Goal: Transaction & Acquisition: Book appointment/travel/reservation

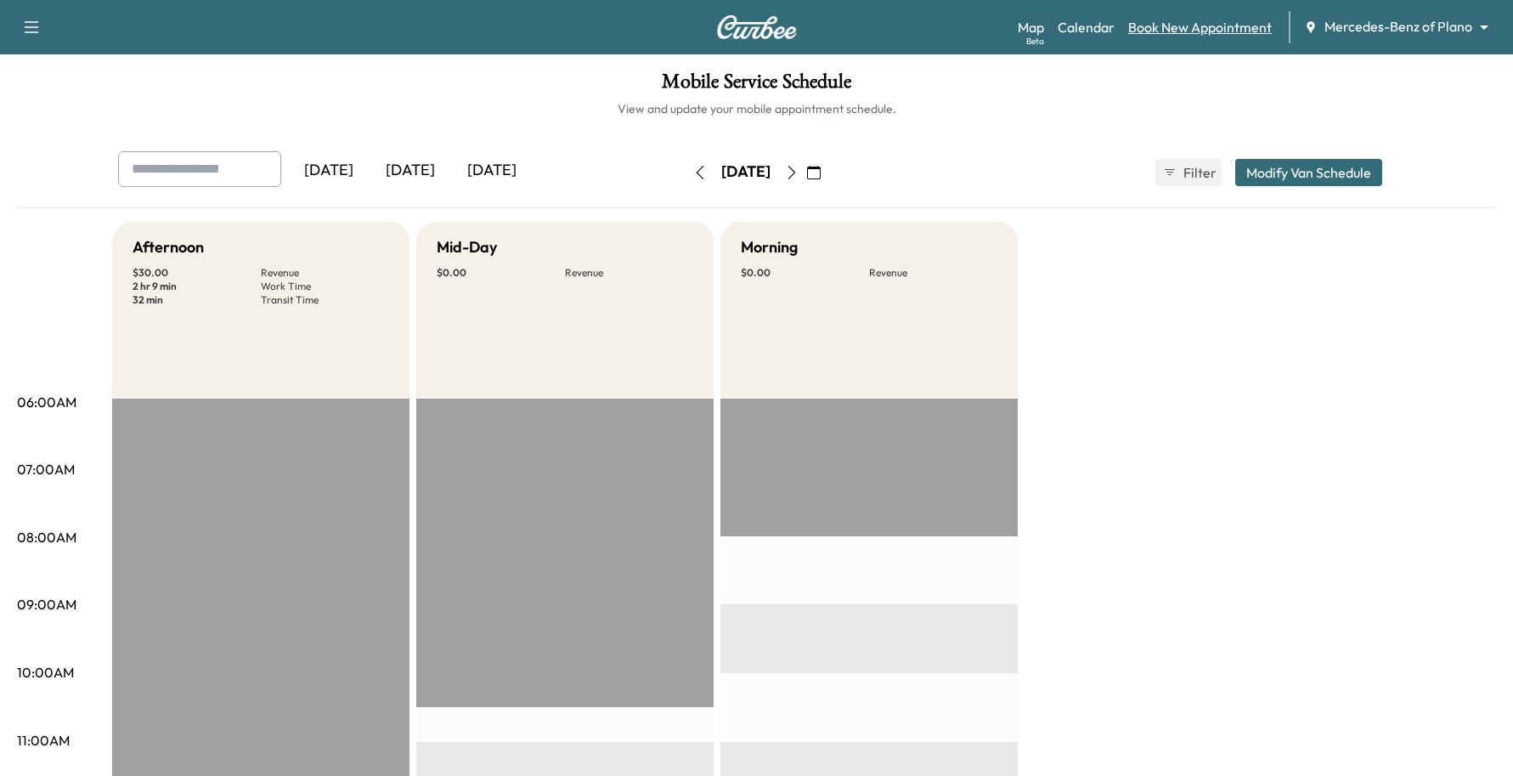
scroll to position [425, 0]
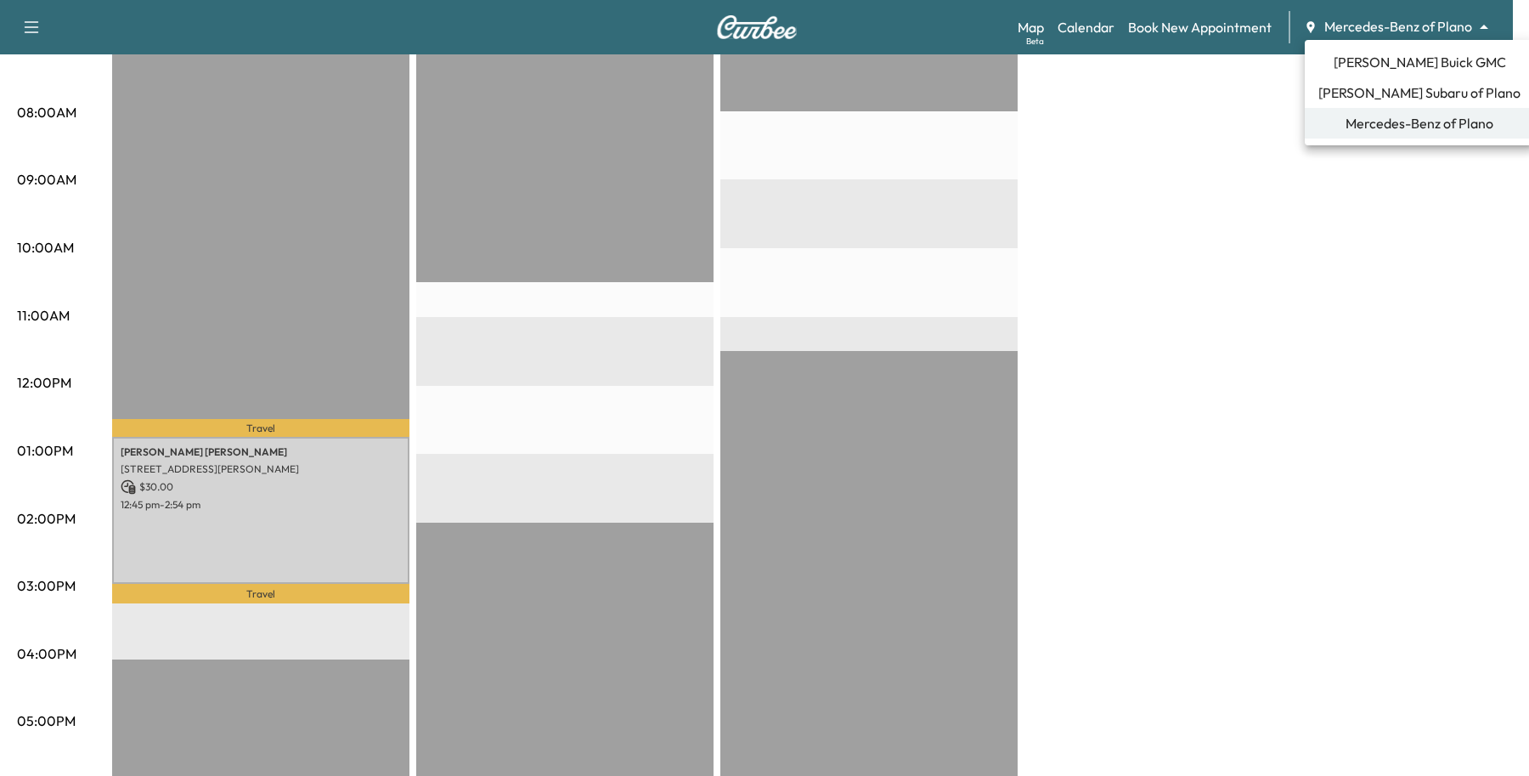
click at [1364, 108] on li "Mercedes-Benz of Plano" at bounding box center [1419, 123] width 229 height 31
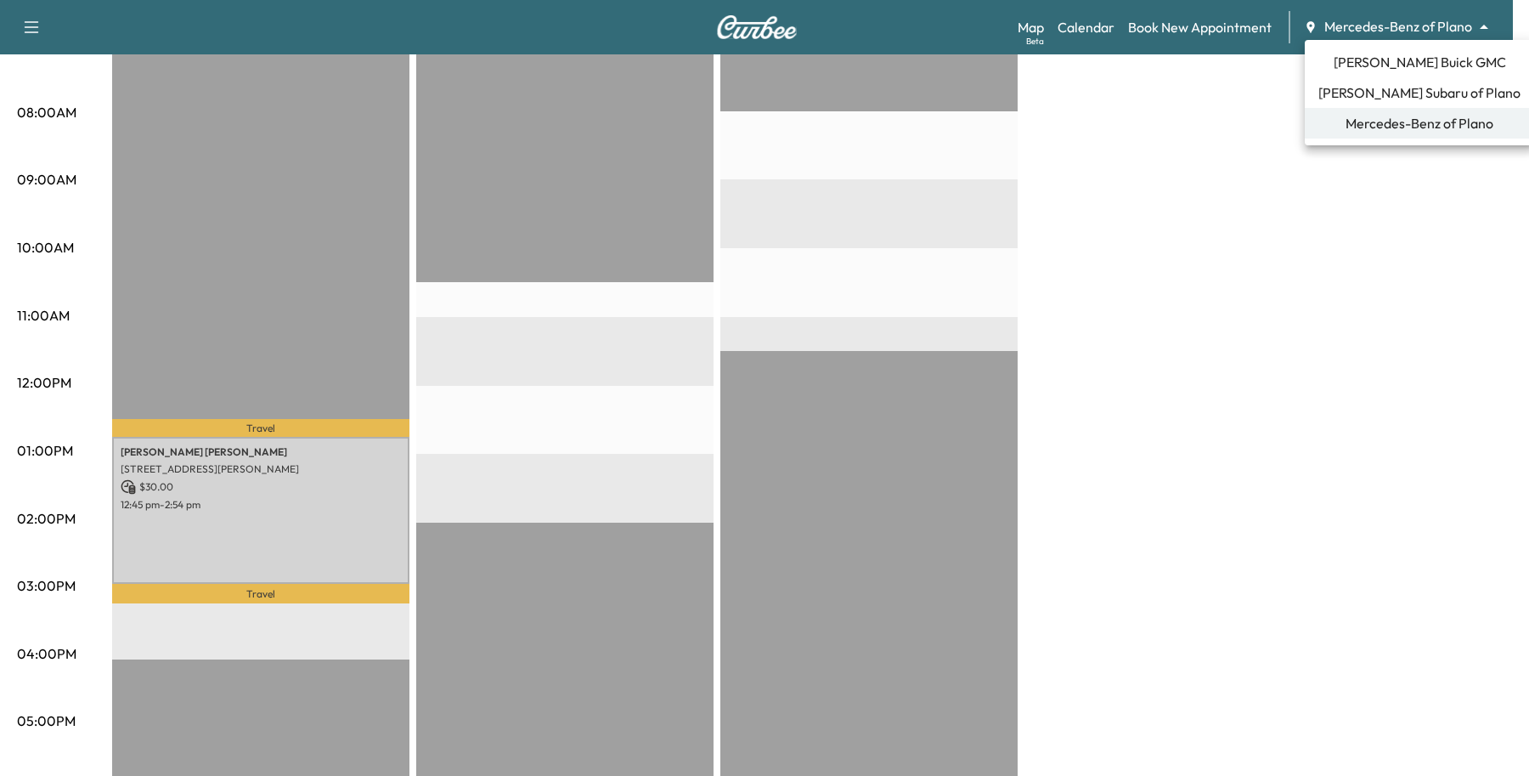
click at [1370, 64] on span "[PERSON_NAME] Buick GMC" at bounding box center [1420, 62] width 172 height 20
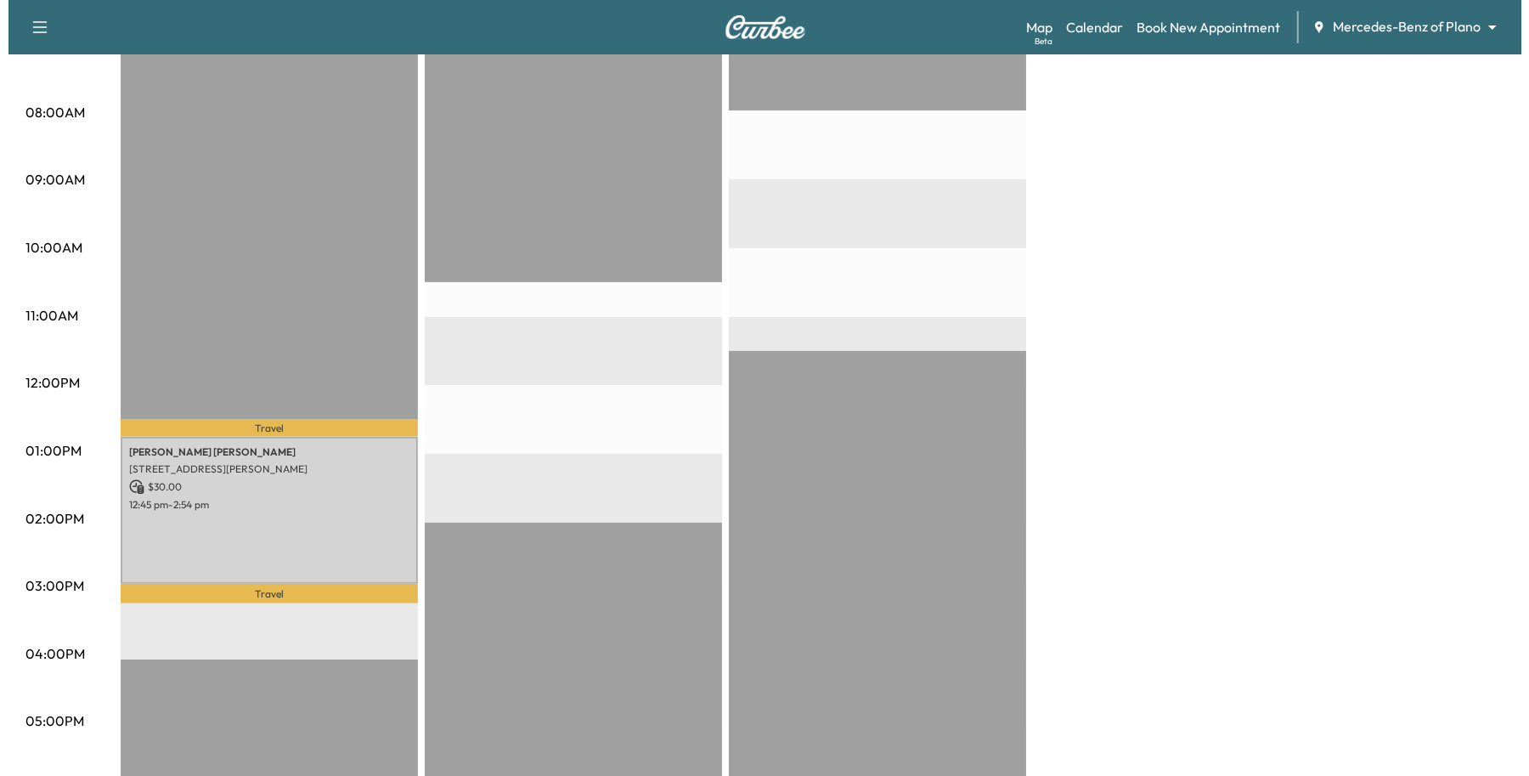
scroll to position [0, 0]
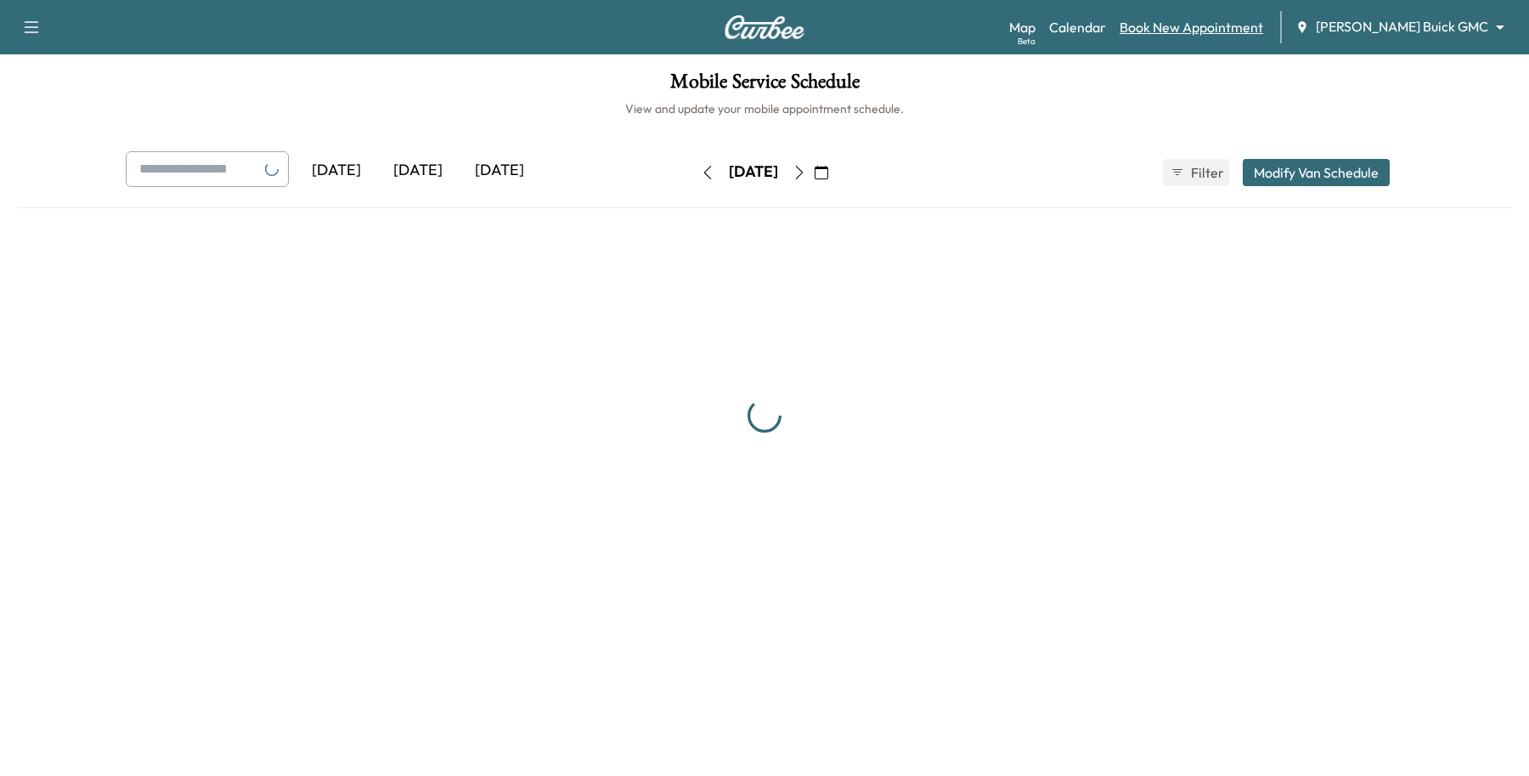
click at [1251, 30] on link "Book New Appointment" at bounding box center [1192, 27] width 144 height 20
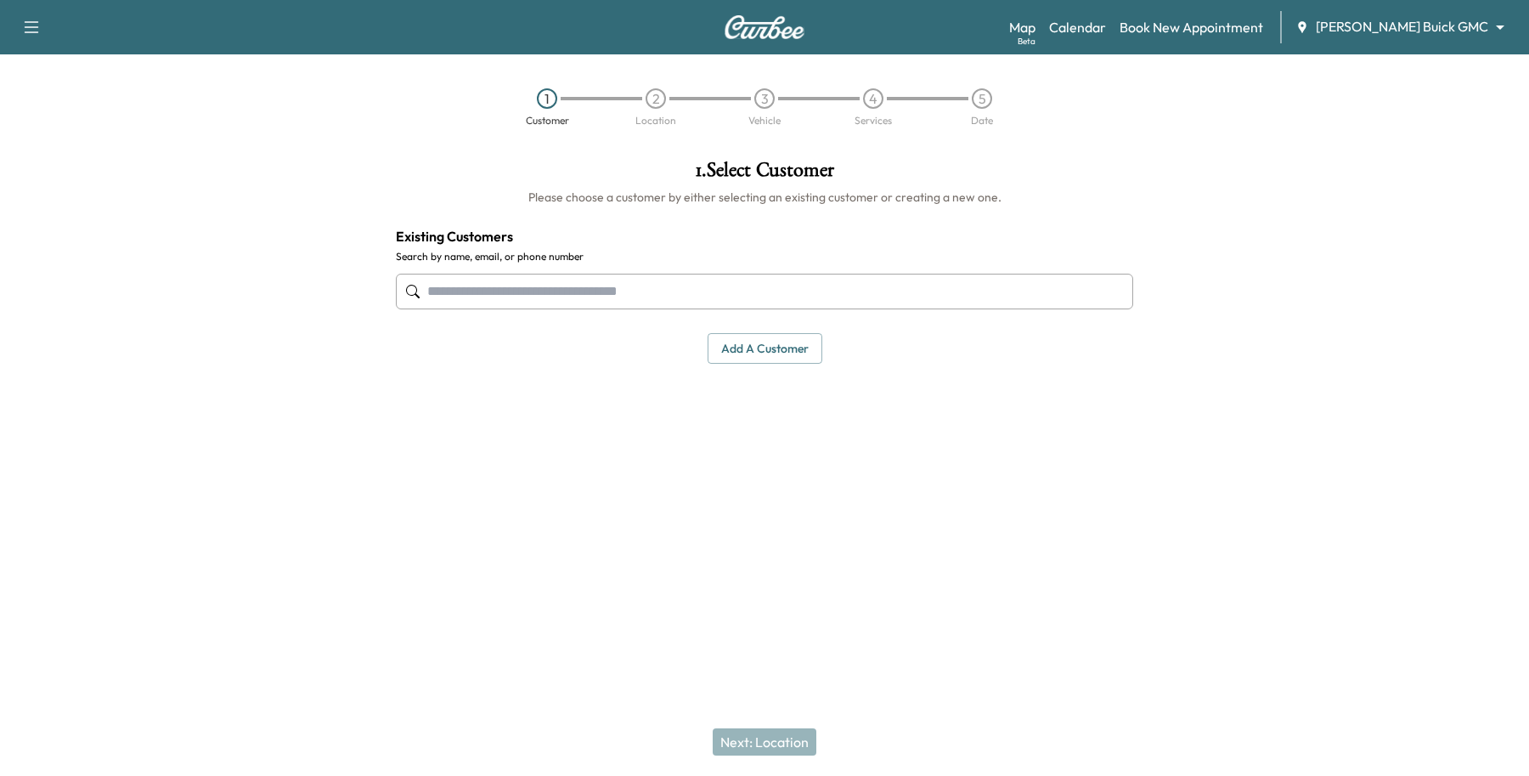
click at [453, 285] on input "text" at bounding box center [764, 292] width 737 height 36
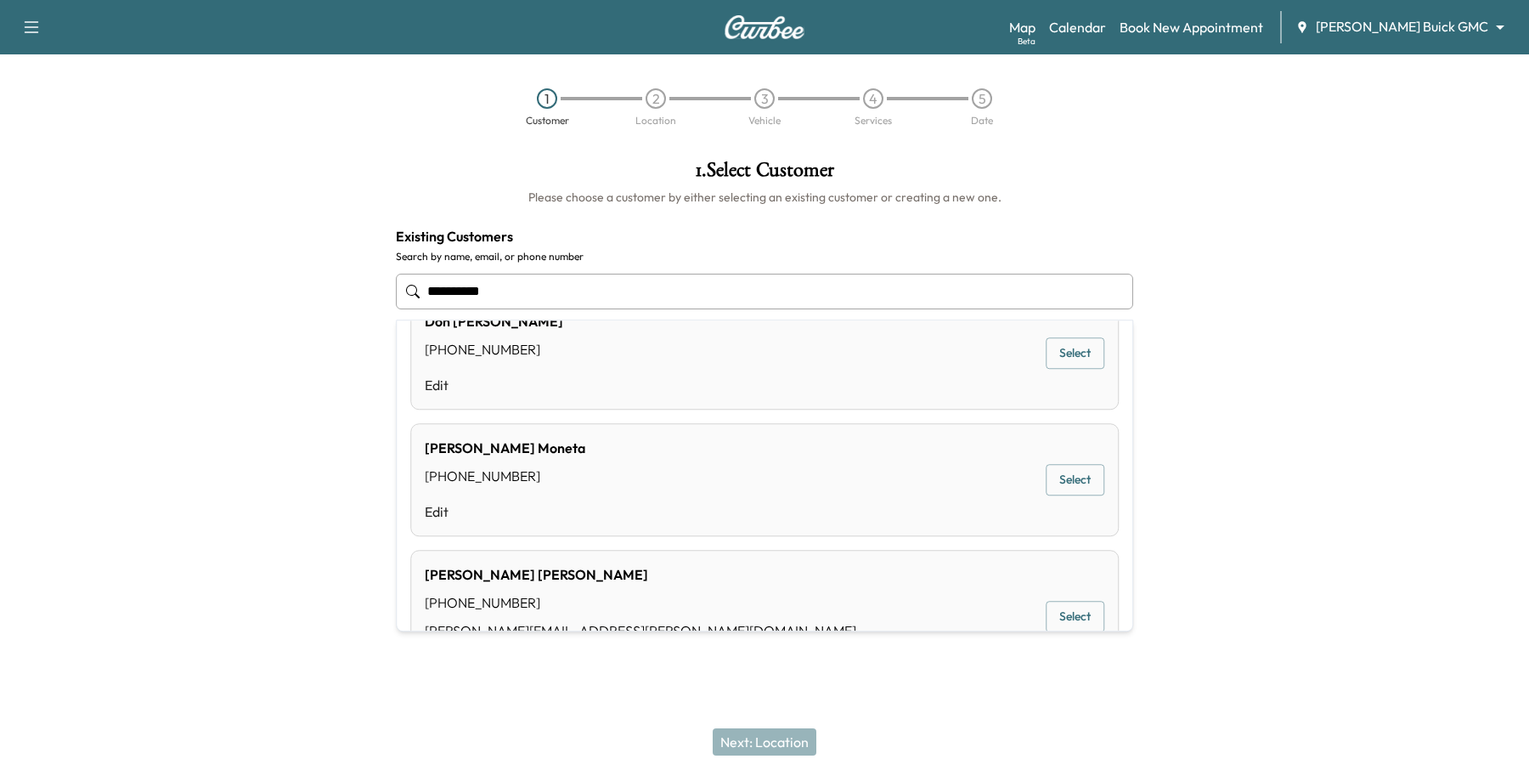
scroll to position [413, 0]
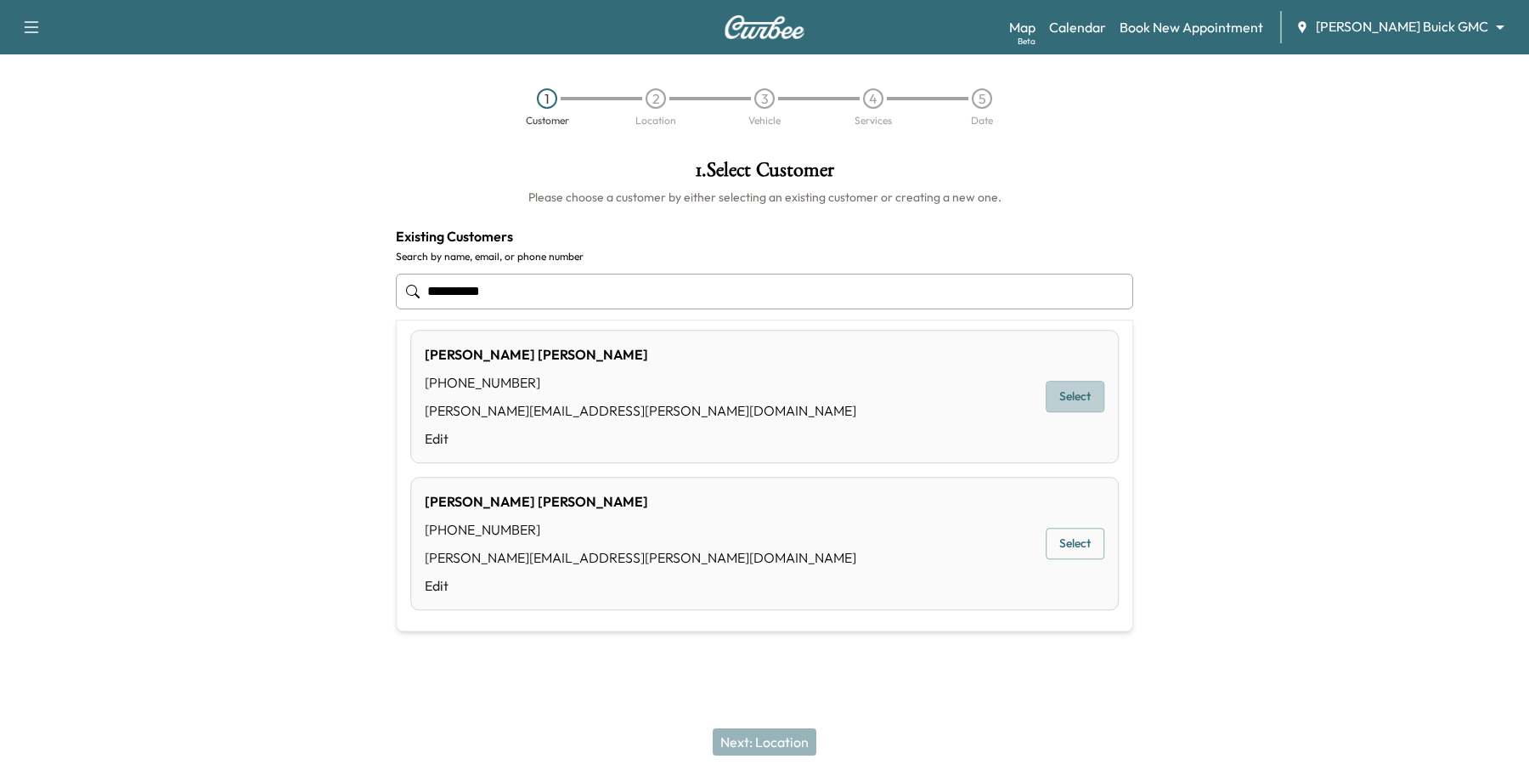
click at [1067, 387] on button "Select" at bounding box center [1075, 396] width 59 height 31
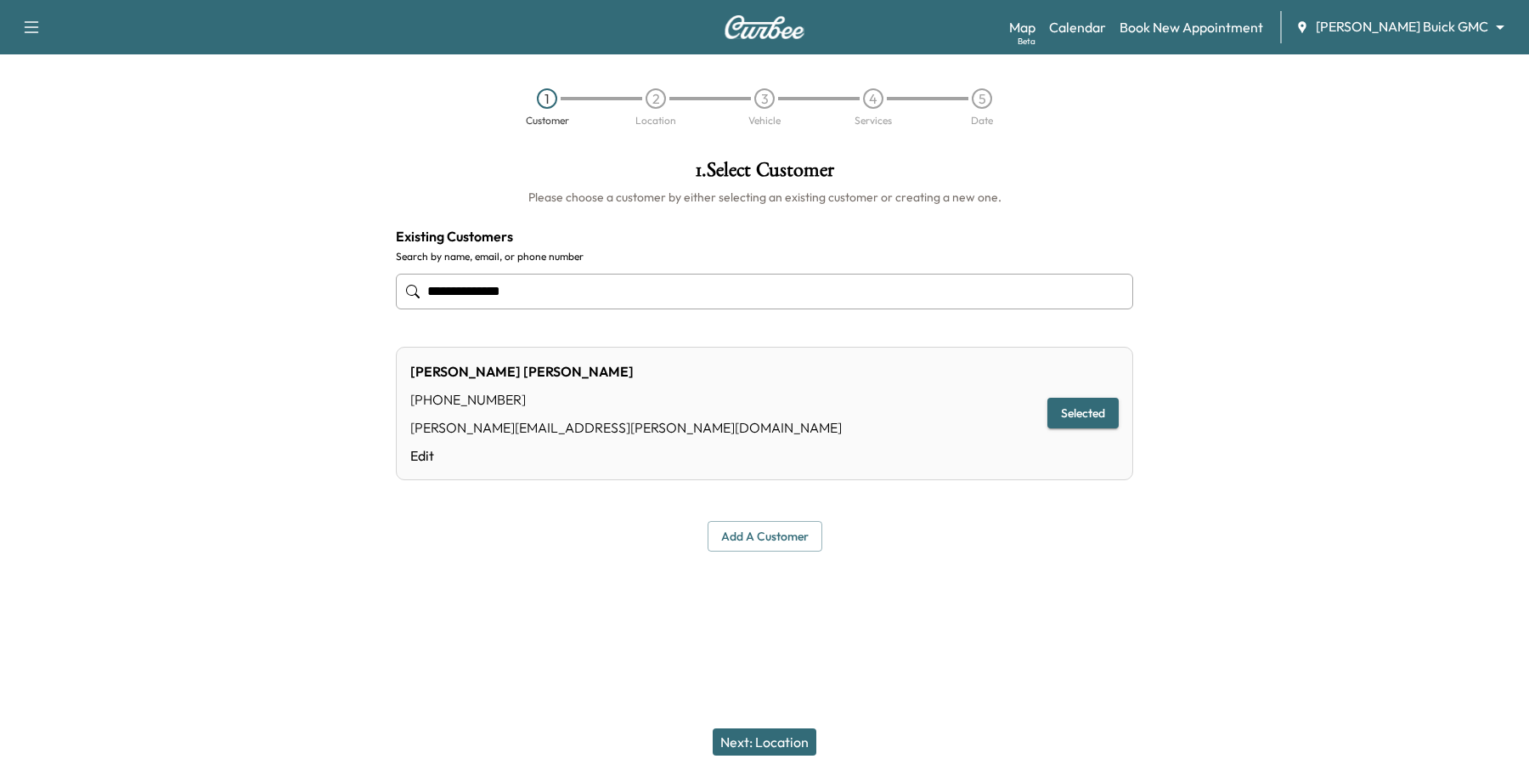
type input "**********"
click at [778, 740] on button "Next: Location" at bounding box center [765, 741] width 104 height 27
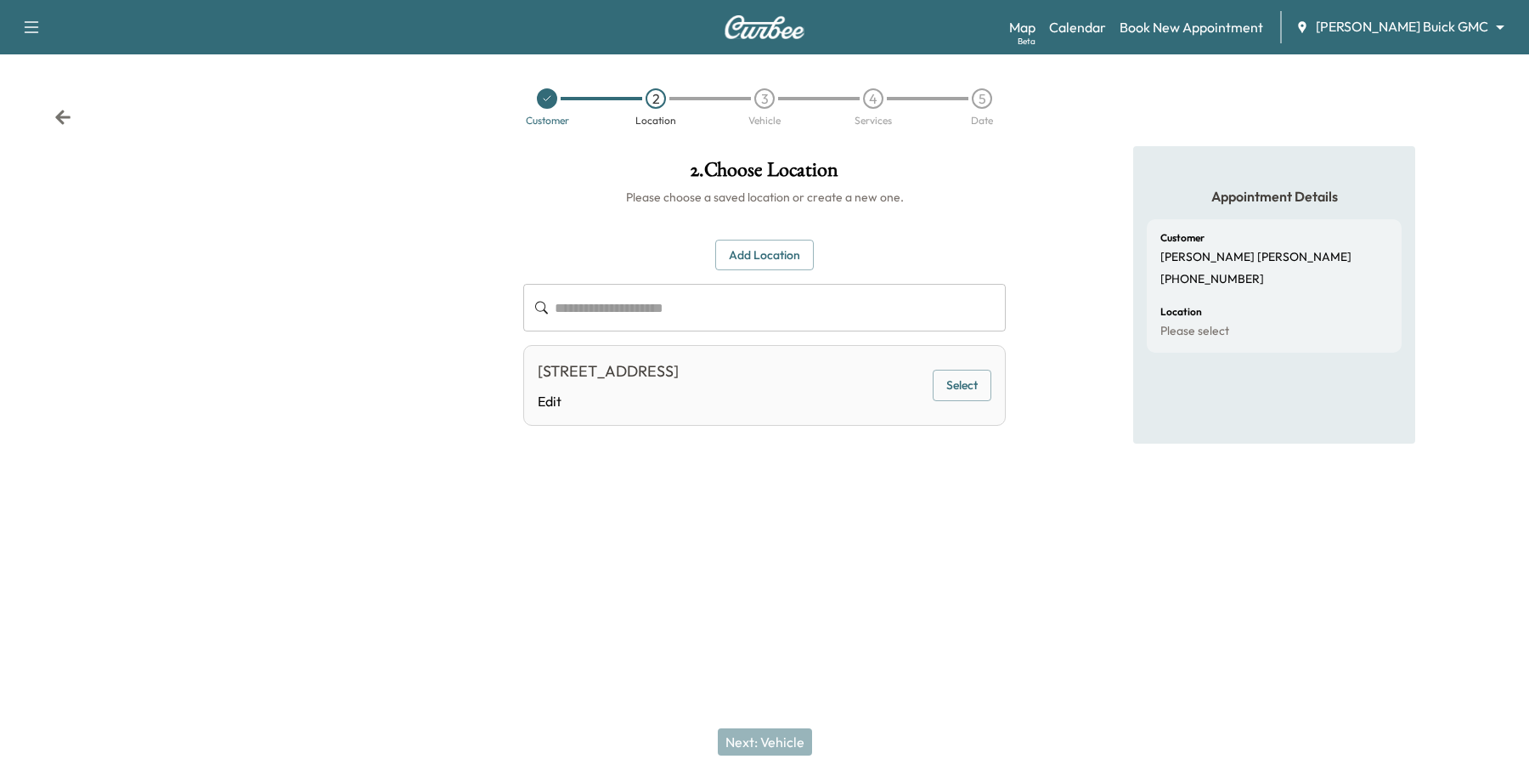
click at [968, 371] on button "Select" at bounding box center [962, 385] width 59 height 31
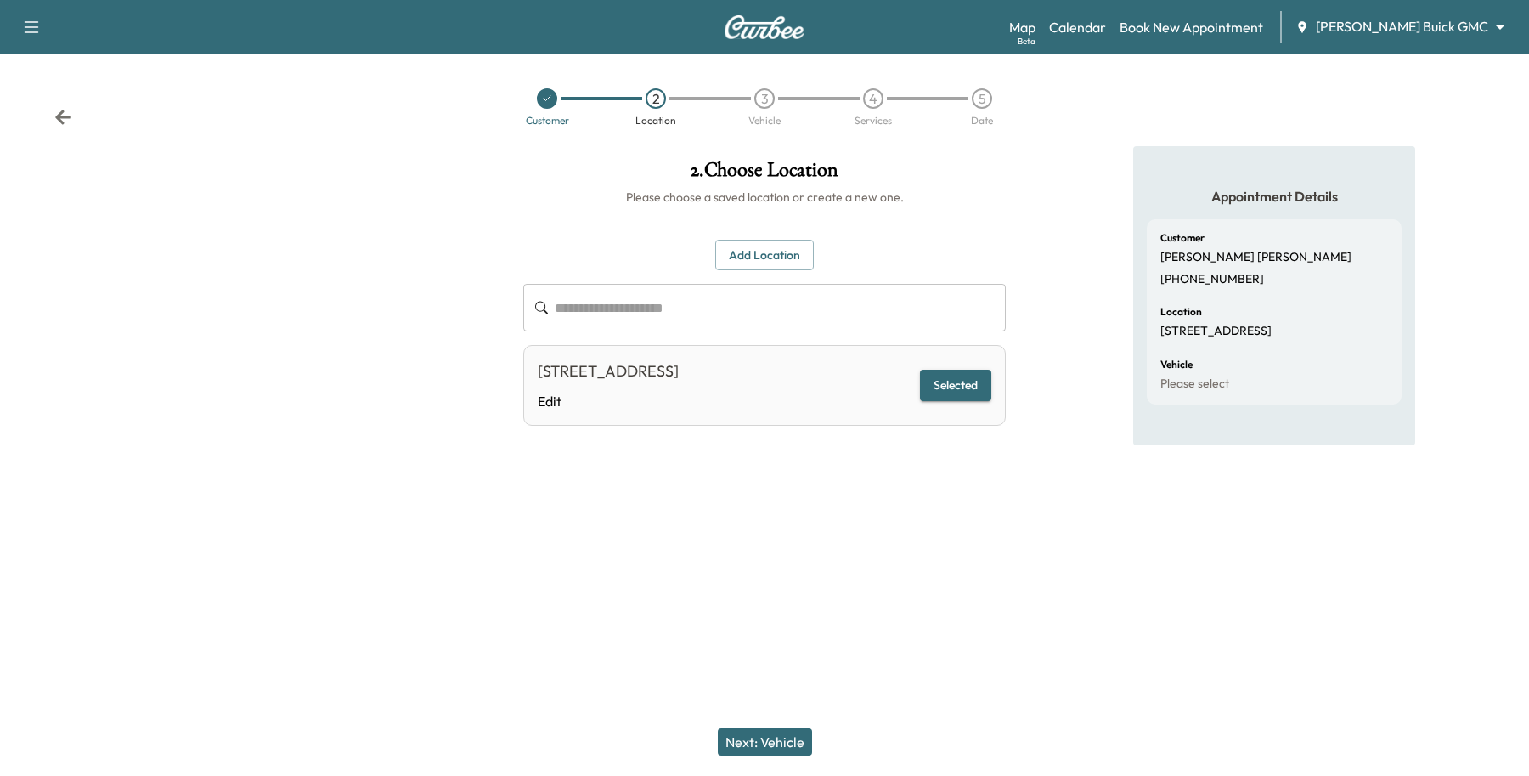
click at [765, 743] on button "Next: Vehicle" at bounding box center [765, 741] width 94 height 27
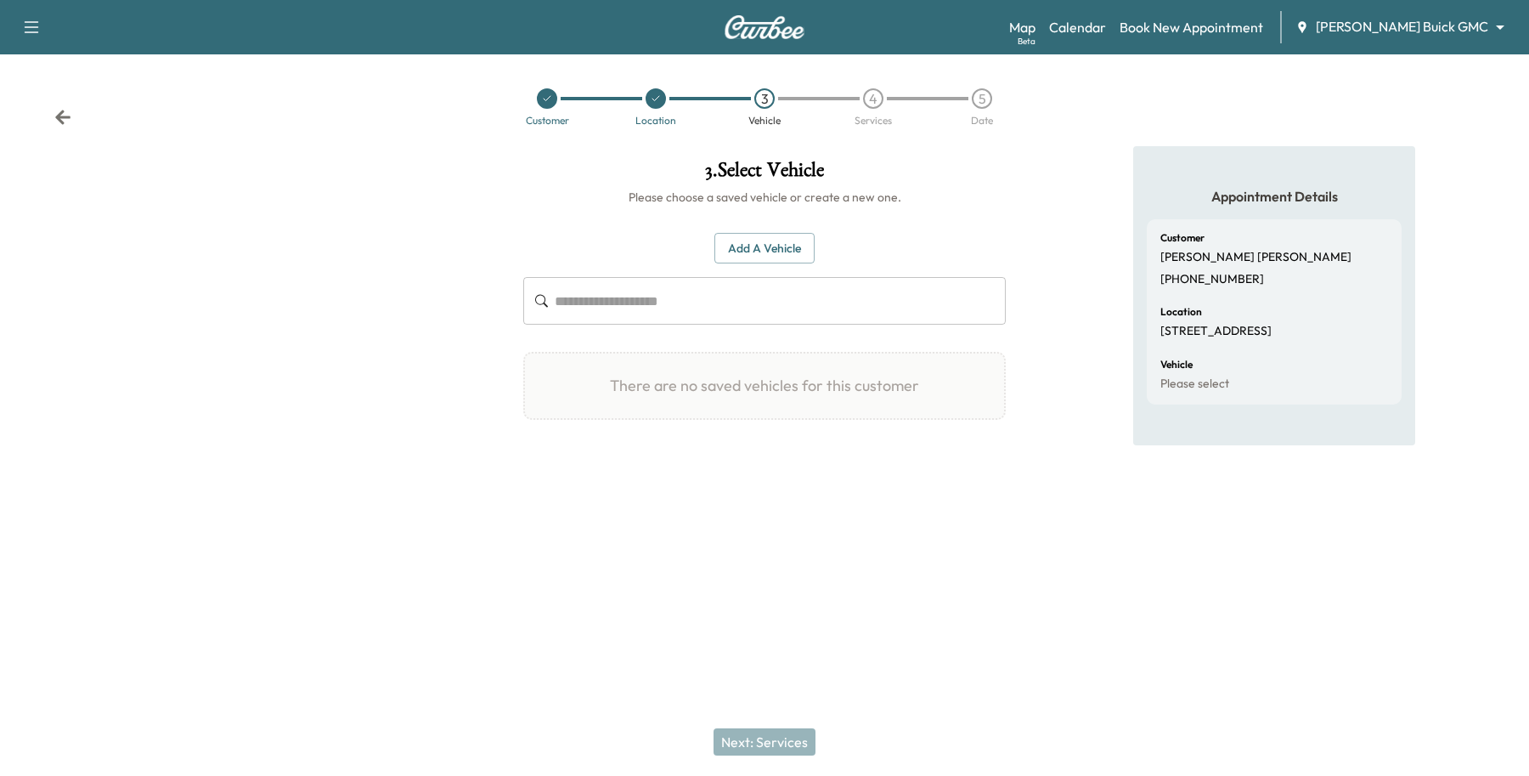
click at [754, 240] on button "Add a Vehicle" at bounding box center [764, 248] width 100 height 31
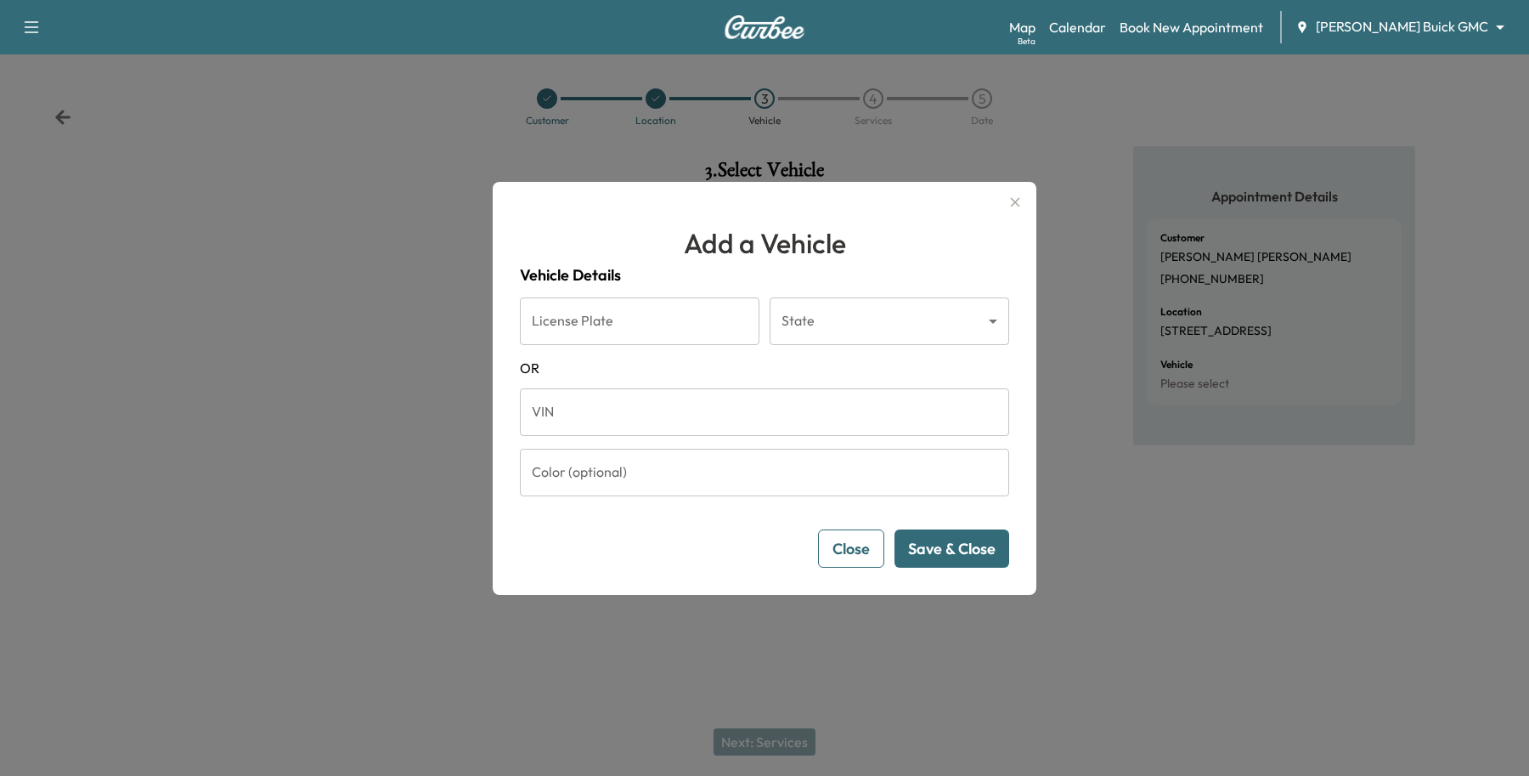
click at [567, 401] on input "VIN" at bounding box center [764, 412] width 489 height 48
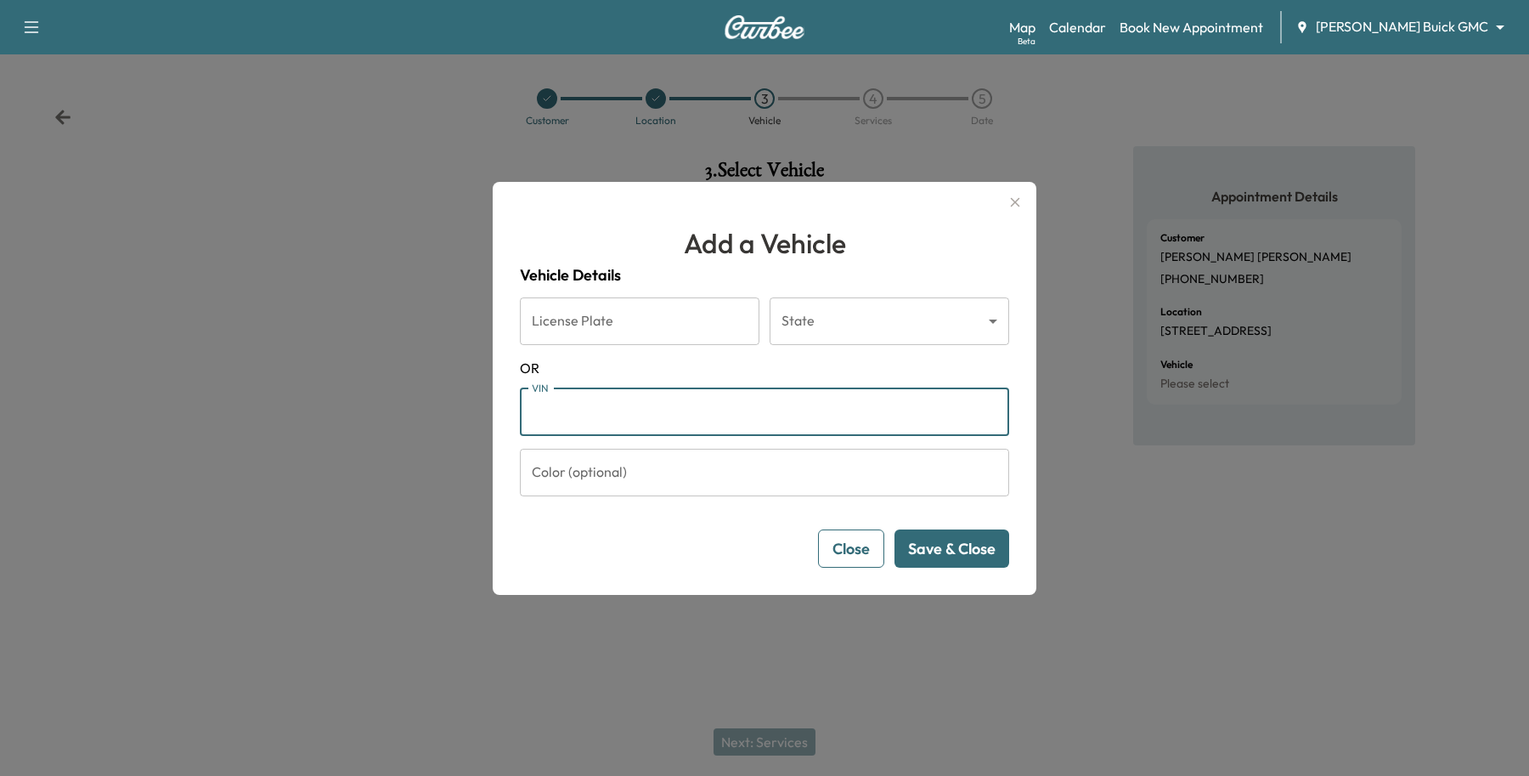
paste input "**********"
type input "**********"
click at [980, 557] on button "Save & Close" at bounding box center [952, 548] width 115 height 38
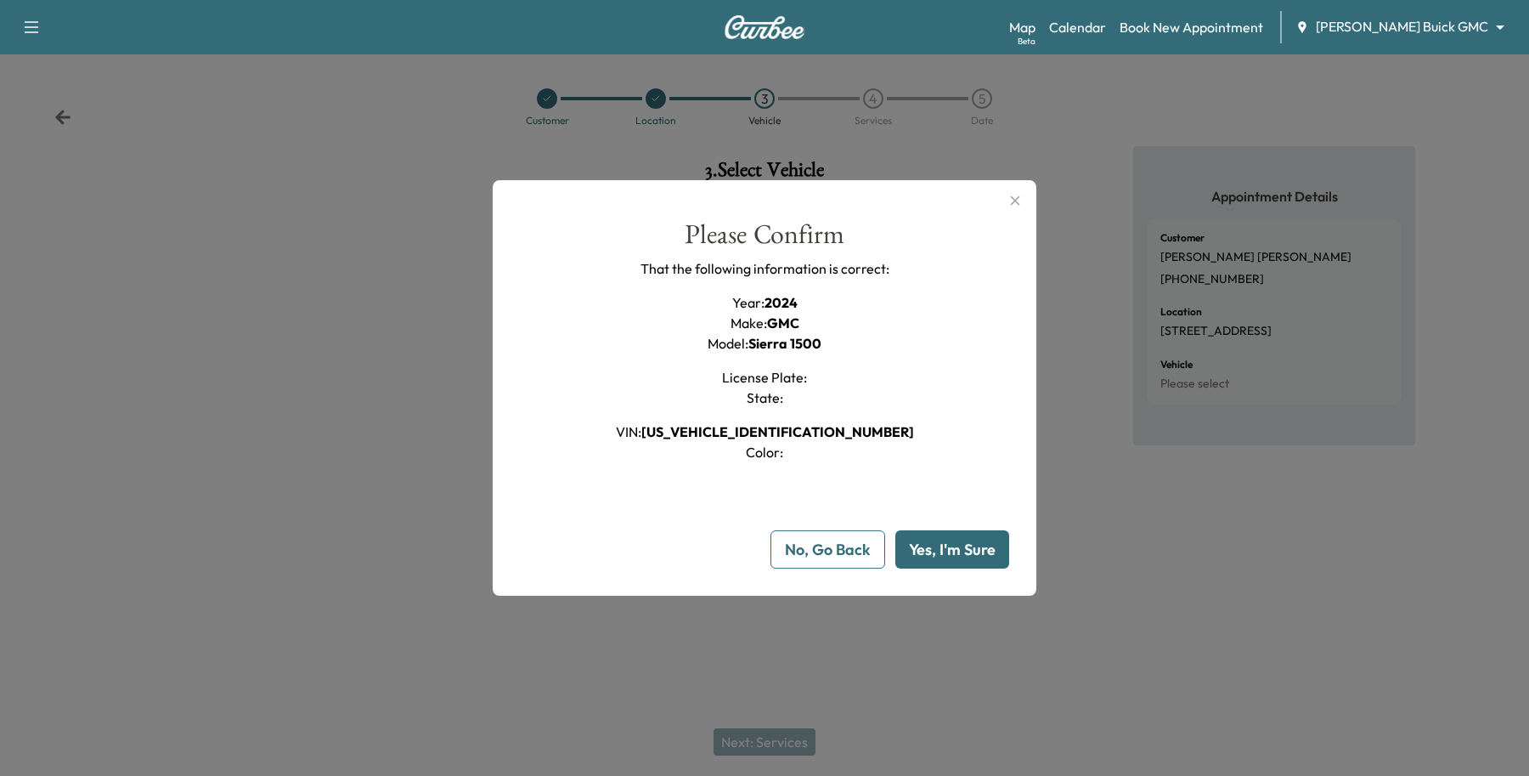
click at [985, 531] on button "Yes, I'm Sure" at bounding box center [952, 549] width 114 height 38
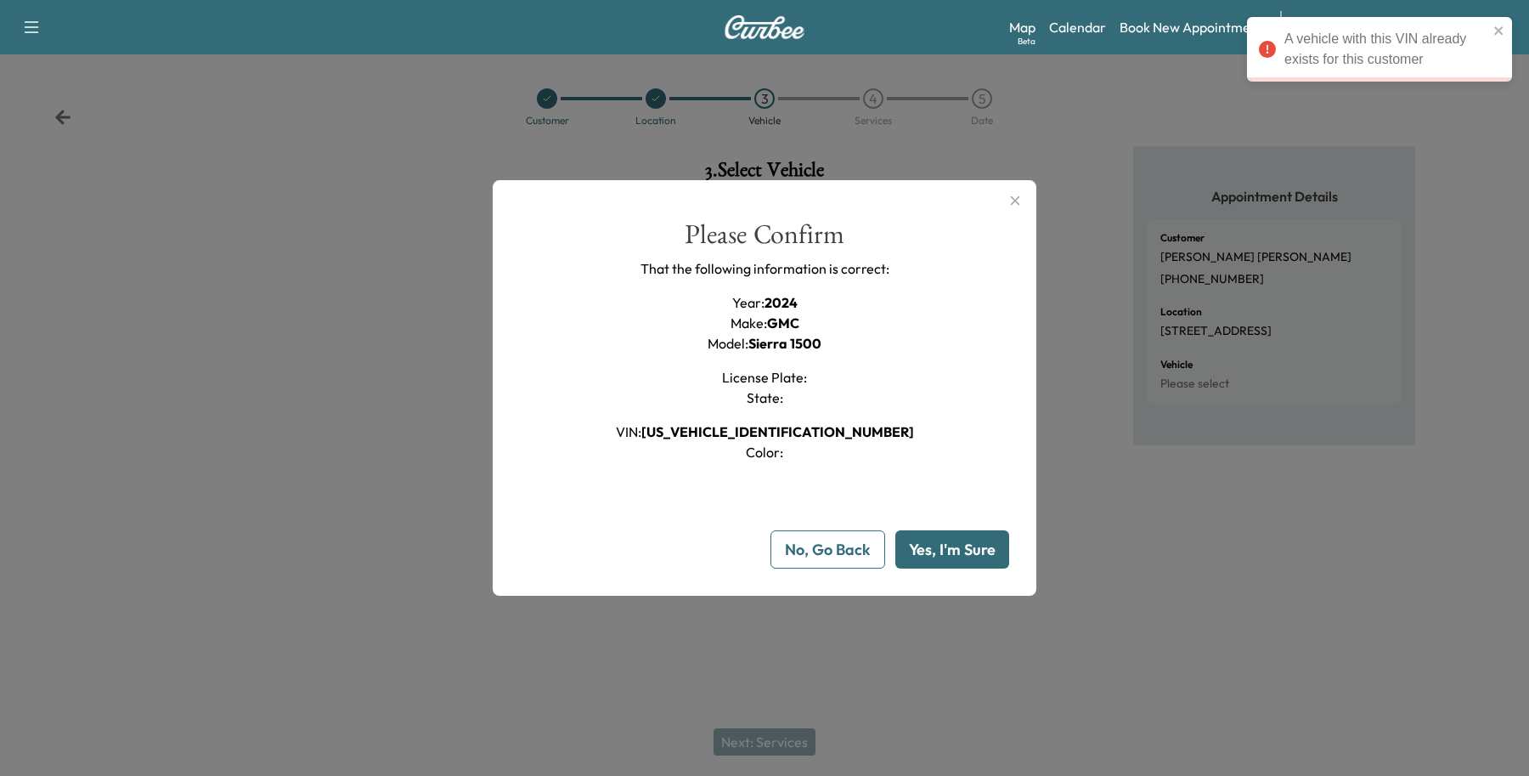
click at [982, 557] on button "Yes, I'm Sure" at bounding box center [952, 549] width 114 height 38
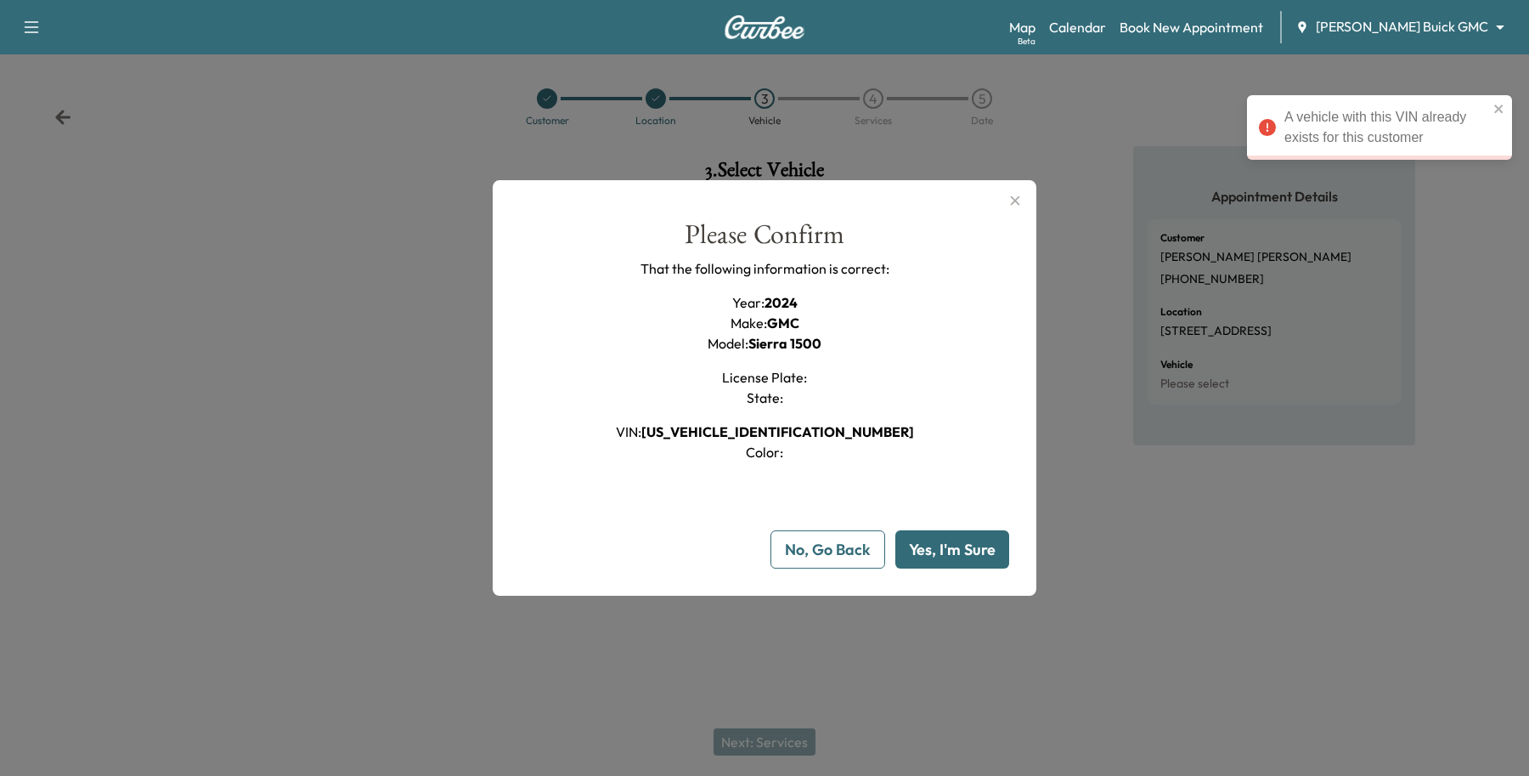
click at [824, 544] on button "No, Go Back" at bounding box center [828, 549] width 115 height 38
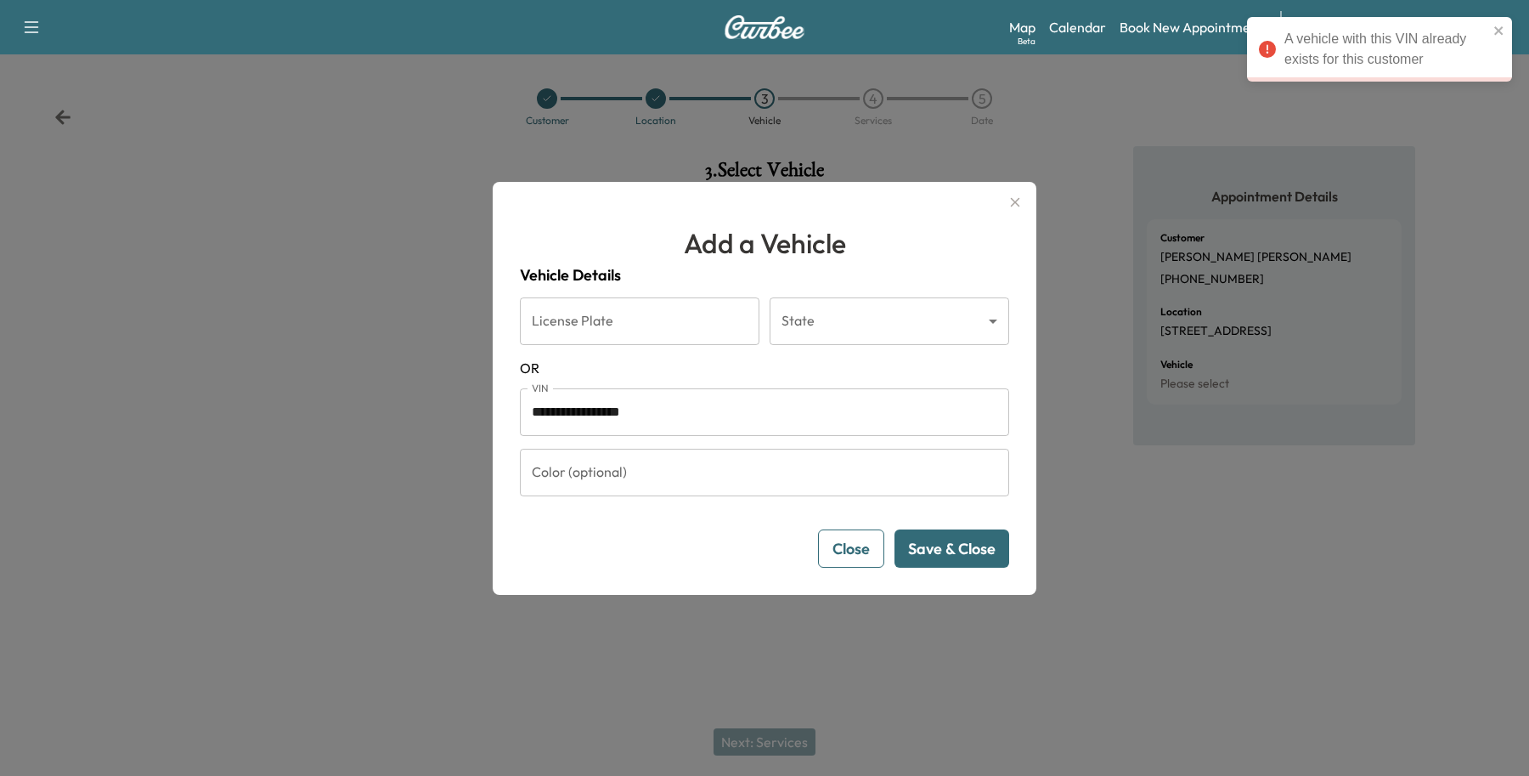
click at [824, 544] on button "Close" at bounding box center [851, 548] width 66 height 38
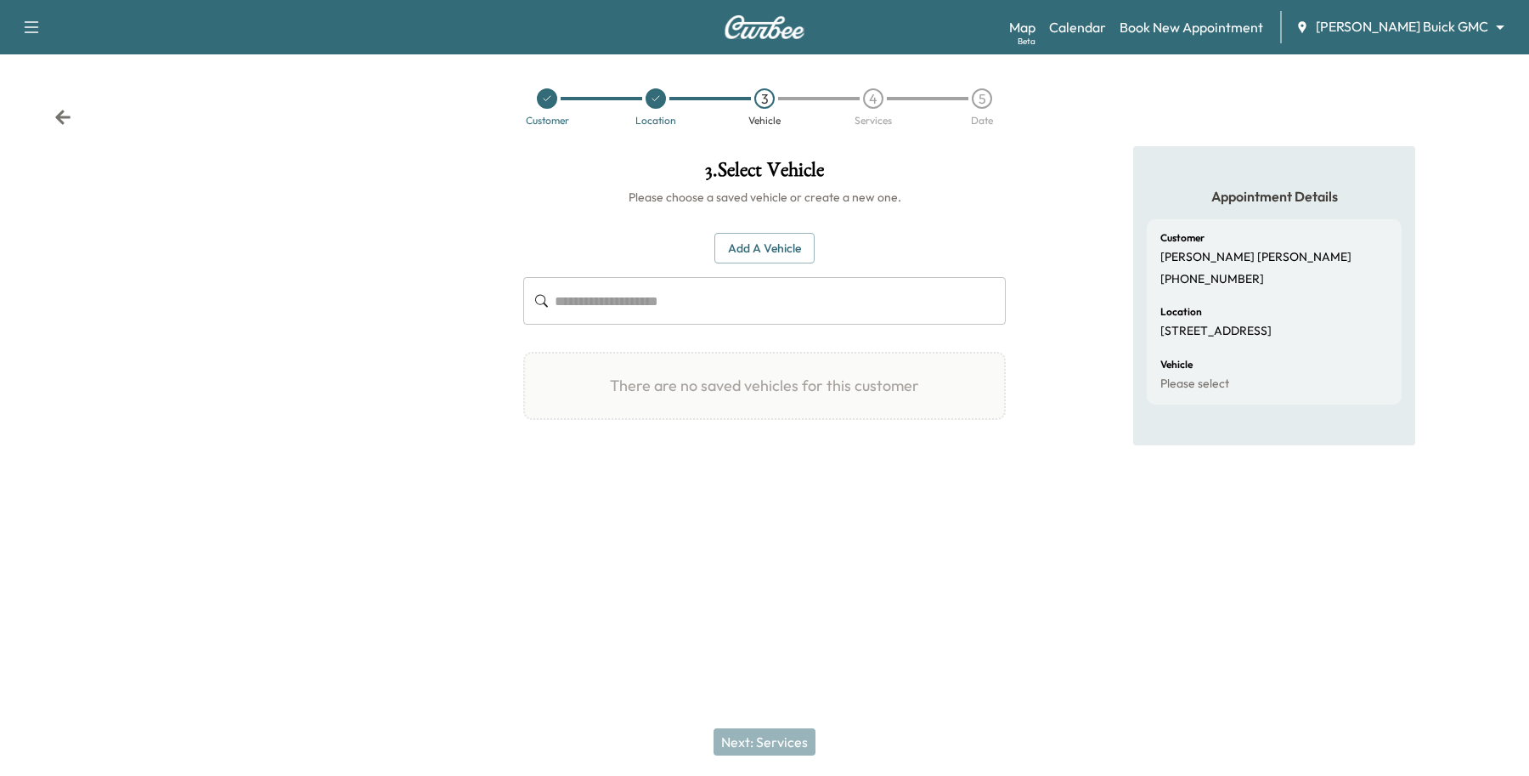
click at [663, 108] on div at bounding box center [655, 98] width 109 height 20
click at [660, 99] on icon at bounding box center [656, 98] width 10 height 10
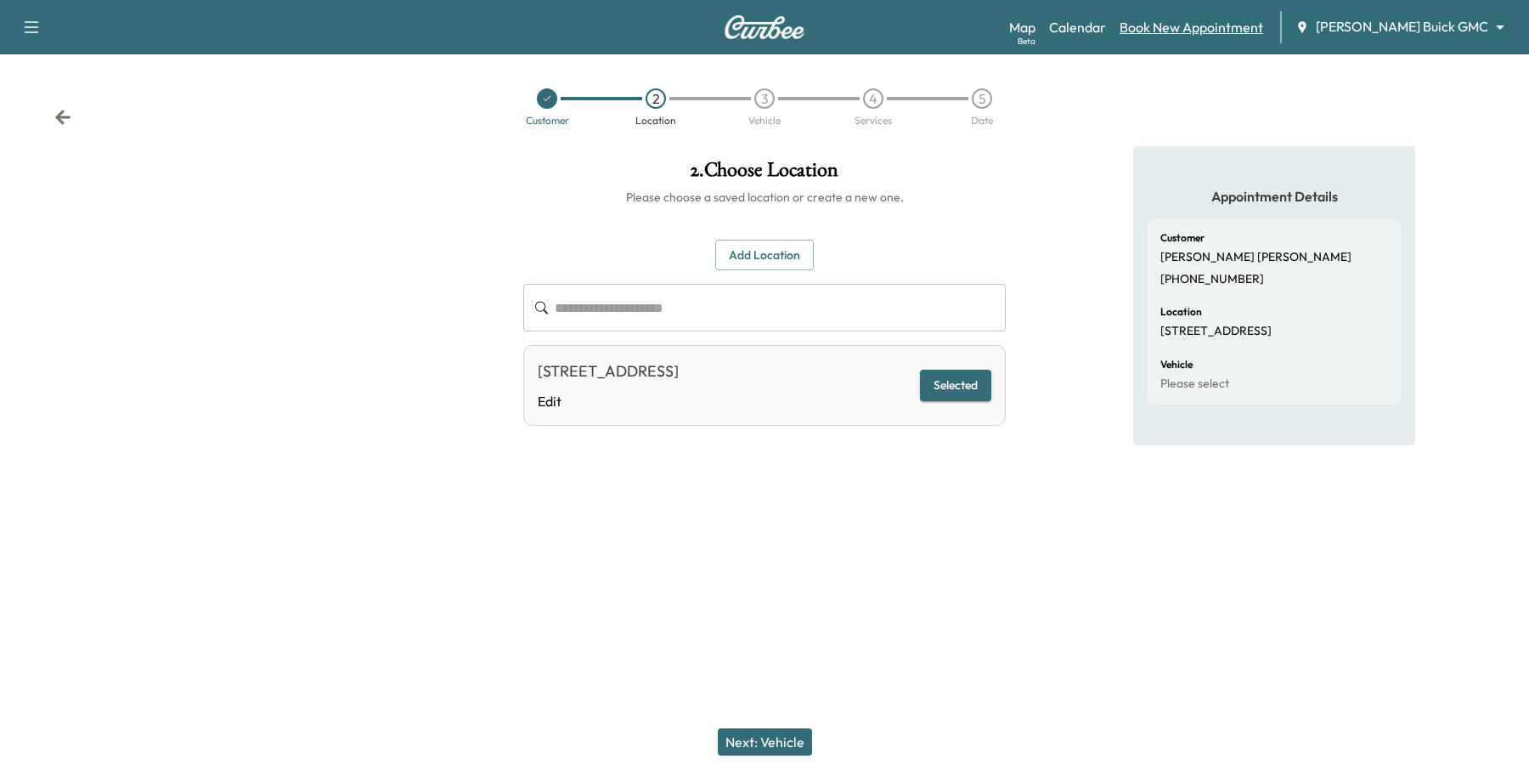
click at [1257, 27] on link "Book New Appointment" at bounding box center [1192, 27] width 144 height 20
click at [1238, 14] on div "Map Beta Calendar Book New Appointment [PERSON_NAME] Buick GMC ******** ​" at bounding box center [1262, 27] width 506 height 32
click at [1238, 35] on link "Book New Appointment" at bounding box center [1192, 27] width 144 height 20
click at [1243, 14] on div "Map Beta Calendar Book New Appointment [PERSON_NAME] Buick GMC ******** ​" at bounding box center [1262, 27] width 506 height 32
click at [1241, 27] on link "Book New Appointment" at bounding box center [1192, 27] width 144 height 20
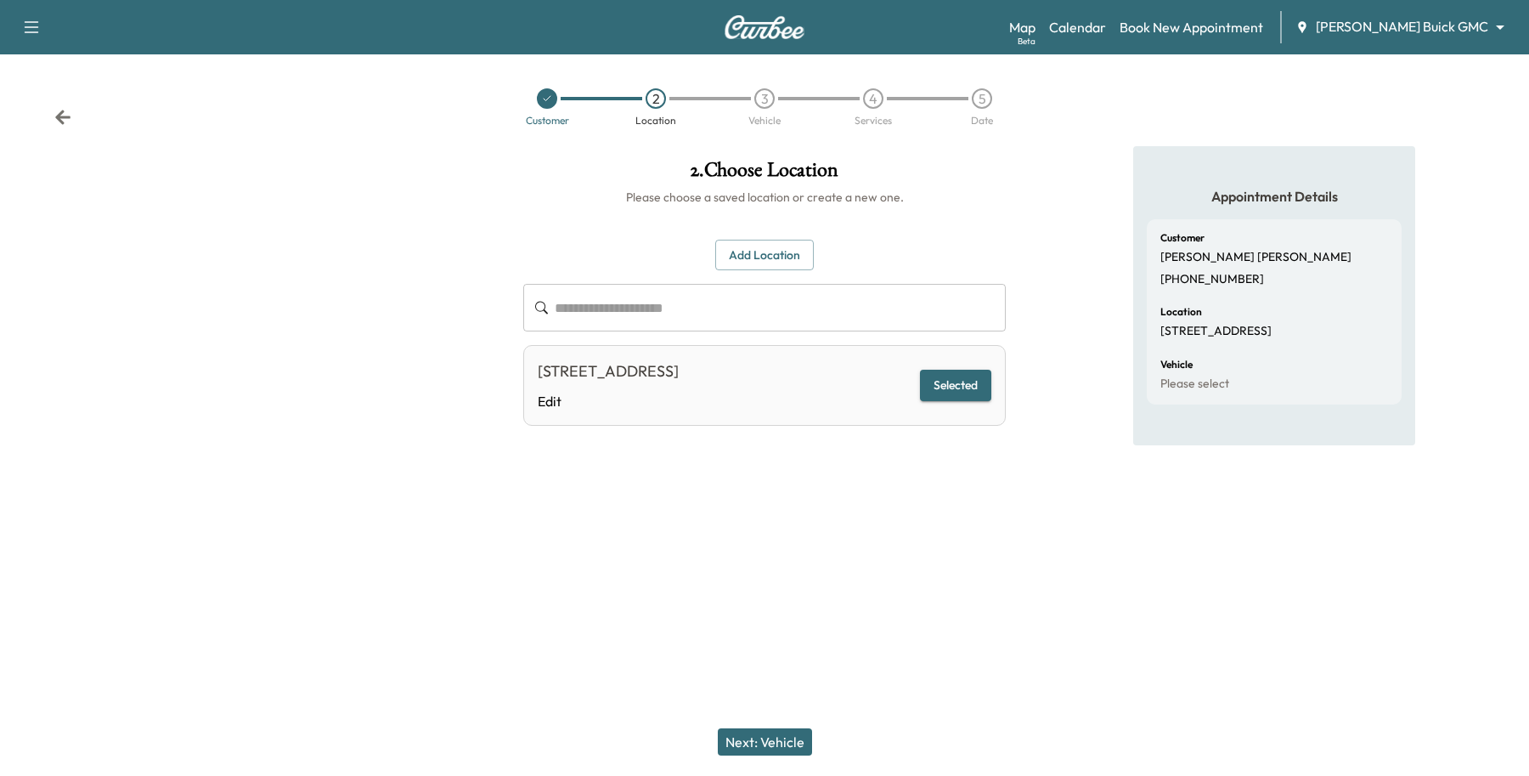
click at [1411, 27] on body "**********" at bounding box center [764, 388] width 1529 height 776
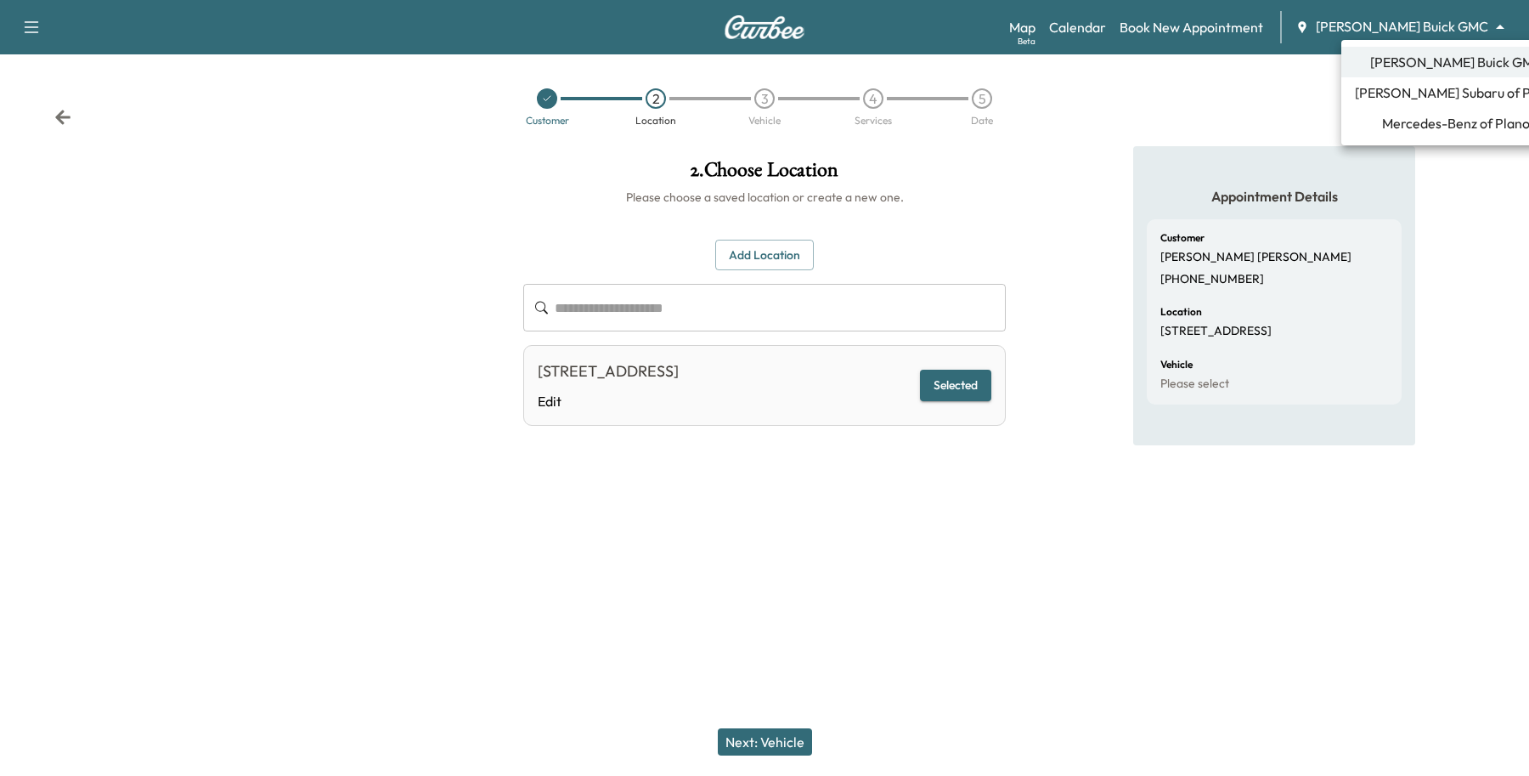
click at [1406, 62] on span "[PERSON_NAME] Buick GMC" at bounding box center [1456, 62] width 172 height 20
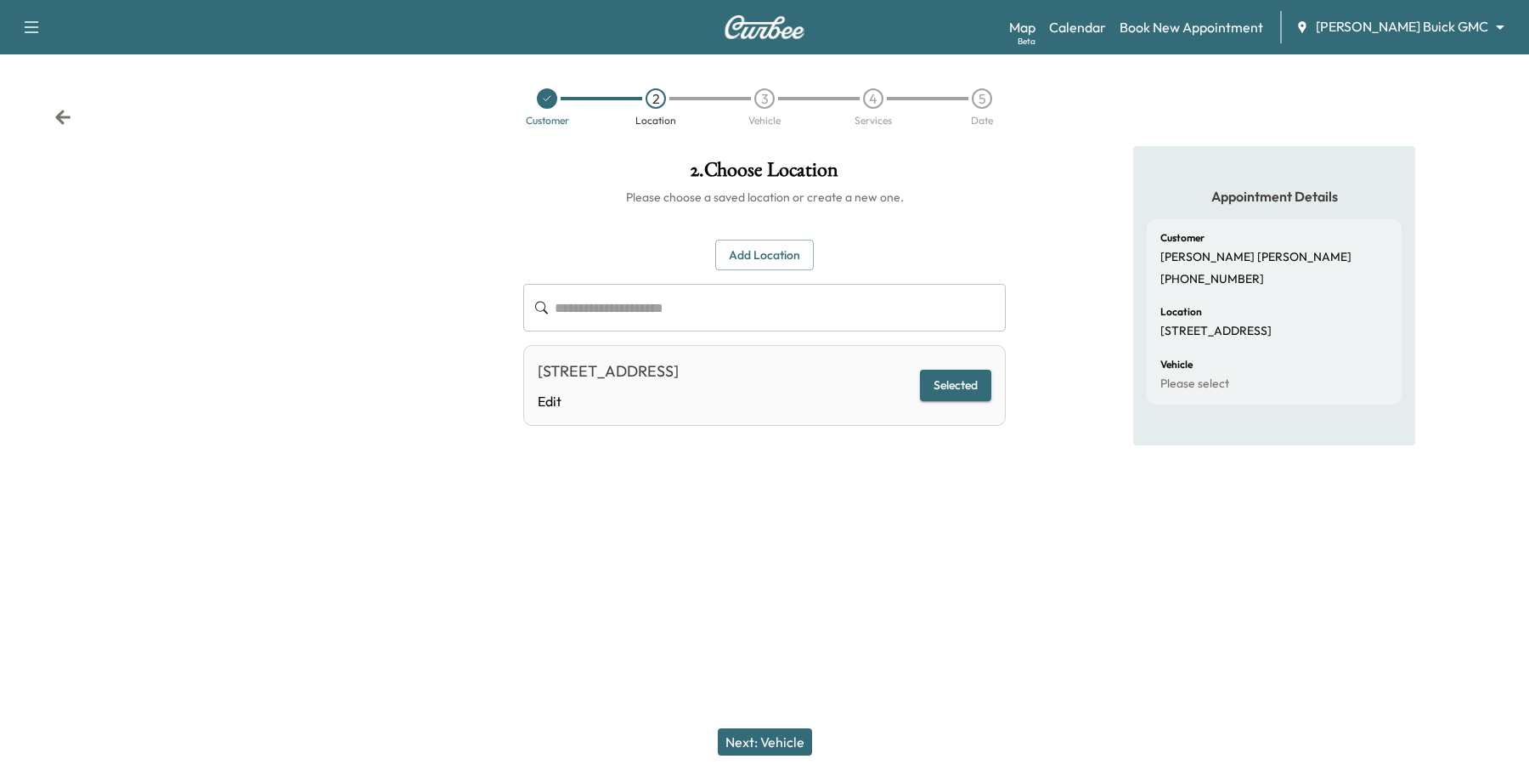
click at [1412, 40] on div "Map Beta Calendar Book New Appointment [PERSON_NAME] Buick GMC ******** ​" at bounding box center [1262, 27] width 506 height 32
click at [1425, 21] on body "**********" at bounding box center [764, 388] width 1529 height 776
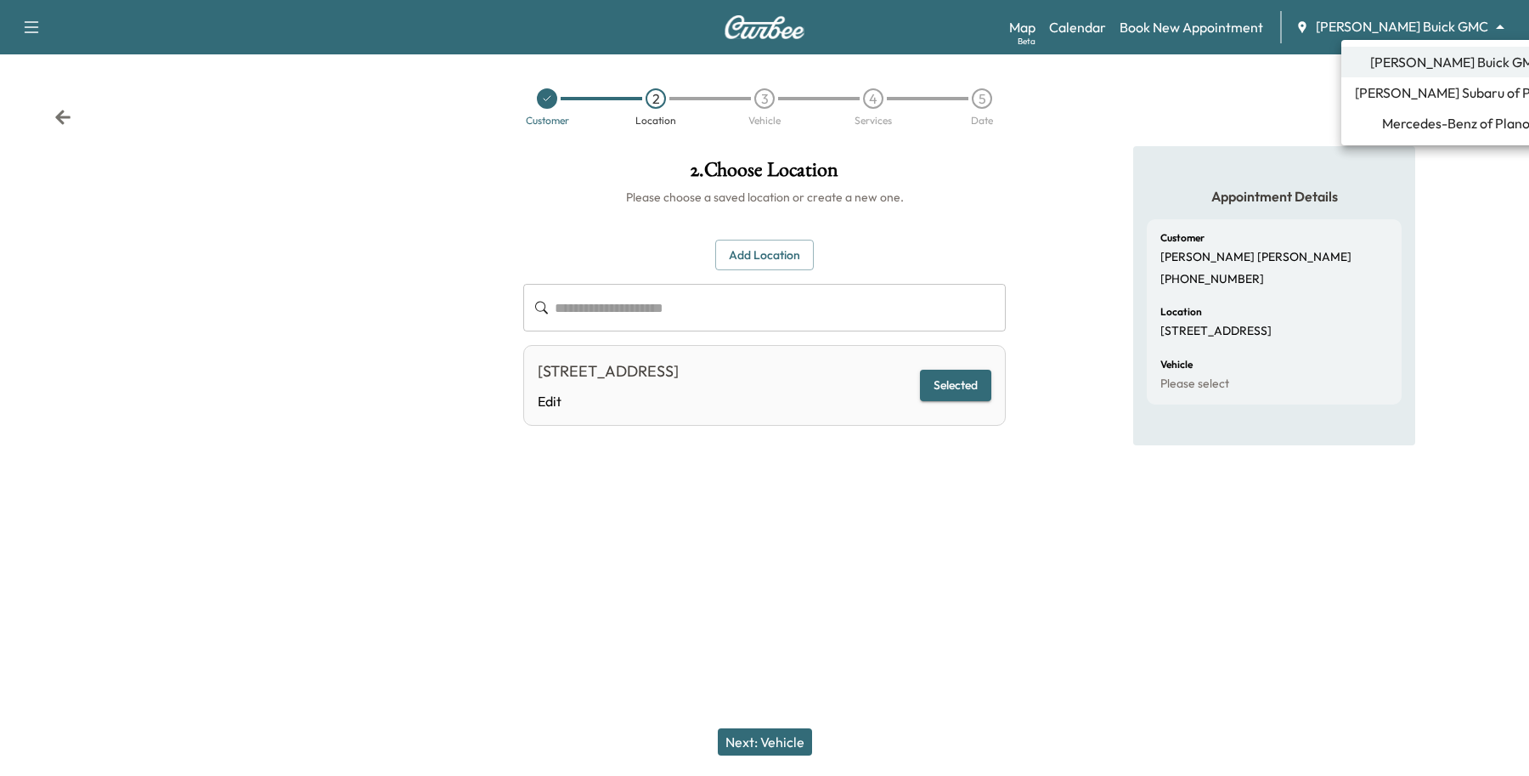
click at [1413, 104] on li "[PERSON_NAME] Subaru of Plano" at bounding box center [1455, 92] width 229 height 31
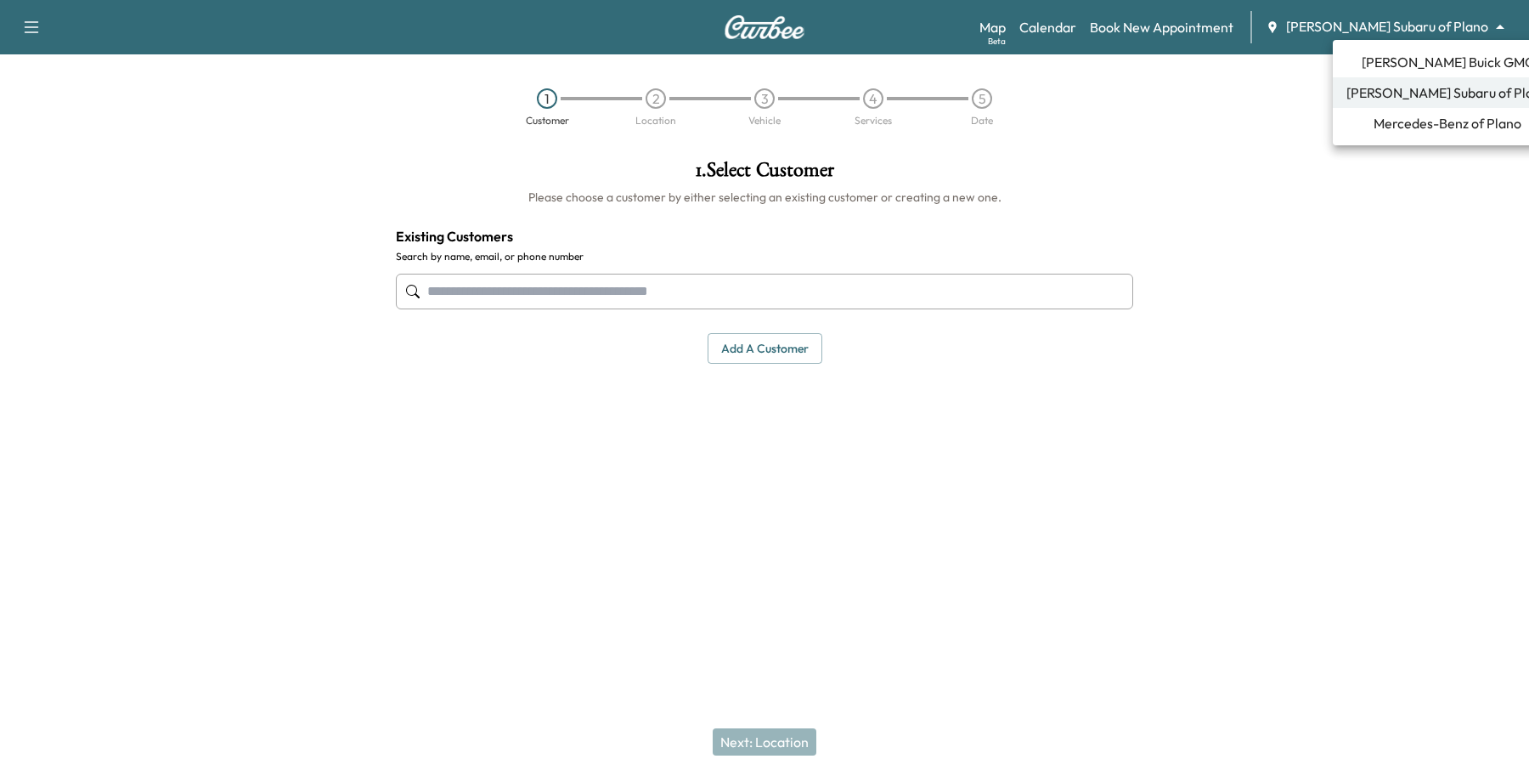
click at [1431, 22] on body "Support Log Out Map Beta Calendar Book New Appointment [PERSON_NAME] Subaru of …" at bounding box center [764, 388] width 1529 height 776
click at [1430, 62] on span "[PERSON_NAME] Buick GMC" at bounding box center [1448, 62] width 172 height 20
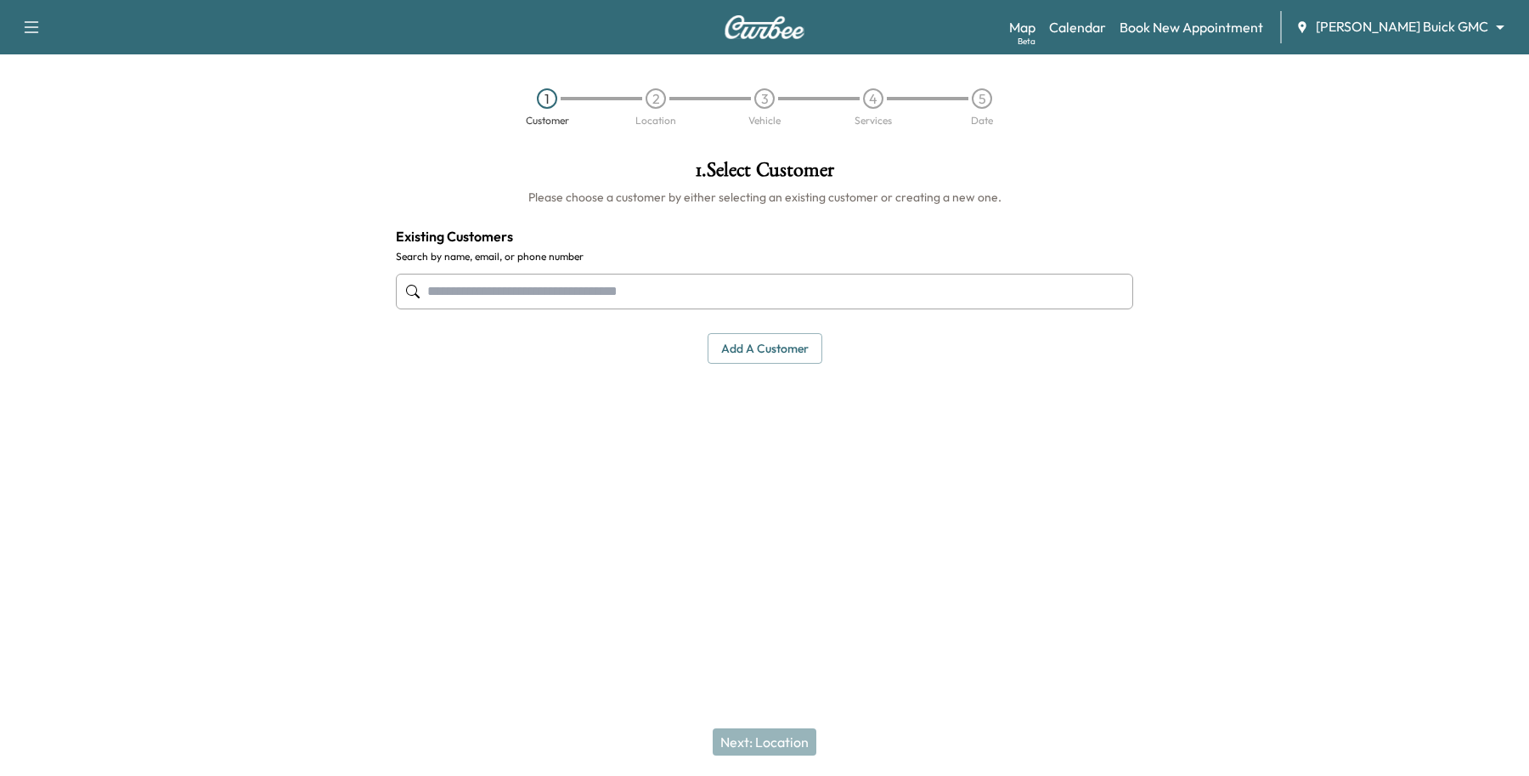
click at [532, 285] on input "text" at bounding box center [764, 292] width 737 height 36
type input "*"
paste input "**********"
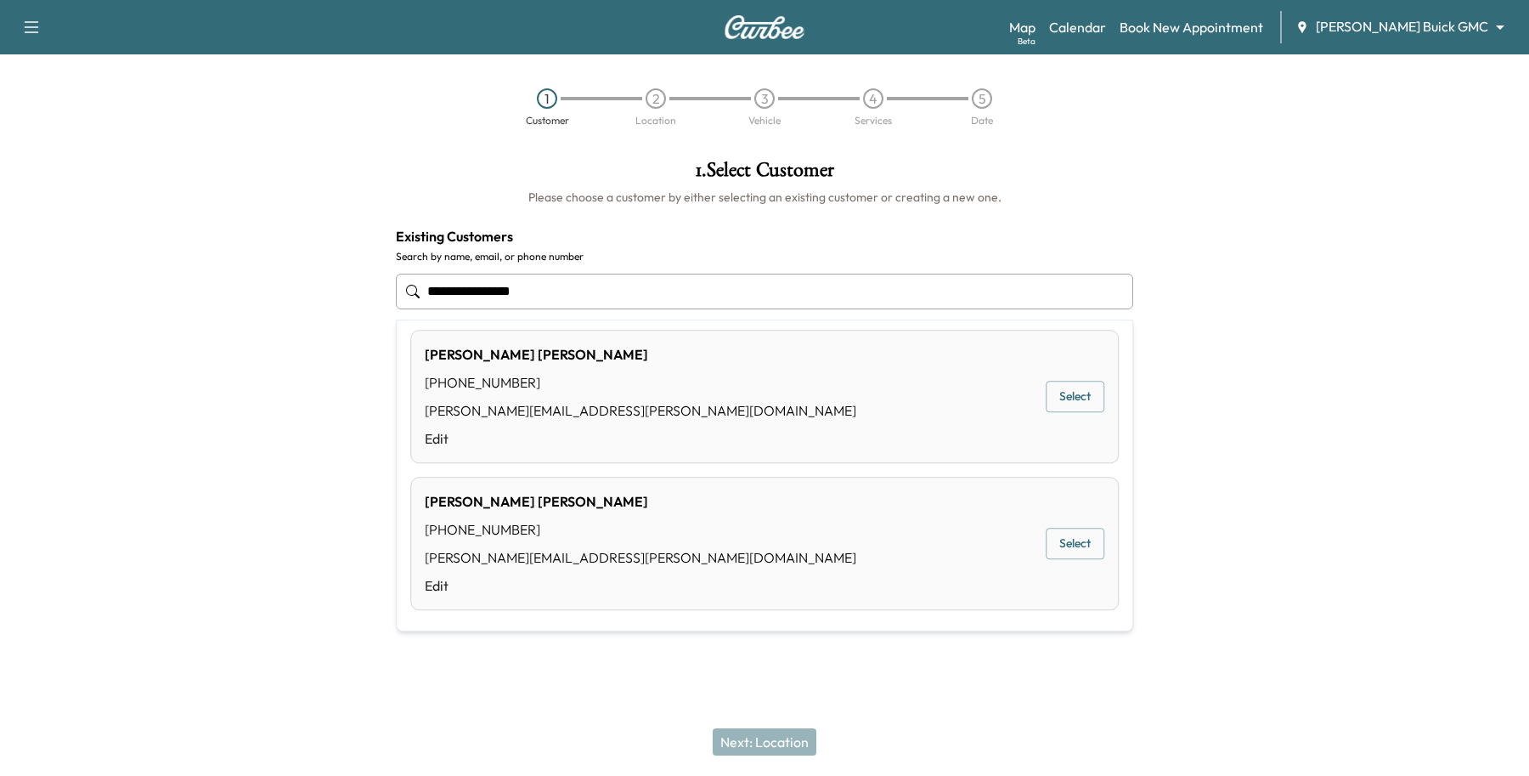
click at [1054, 531] on button "Select" at bounding box center [1075, 543] width 59 height 31
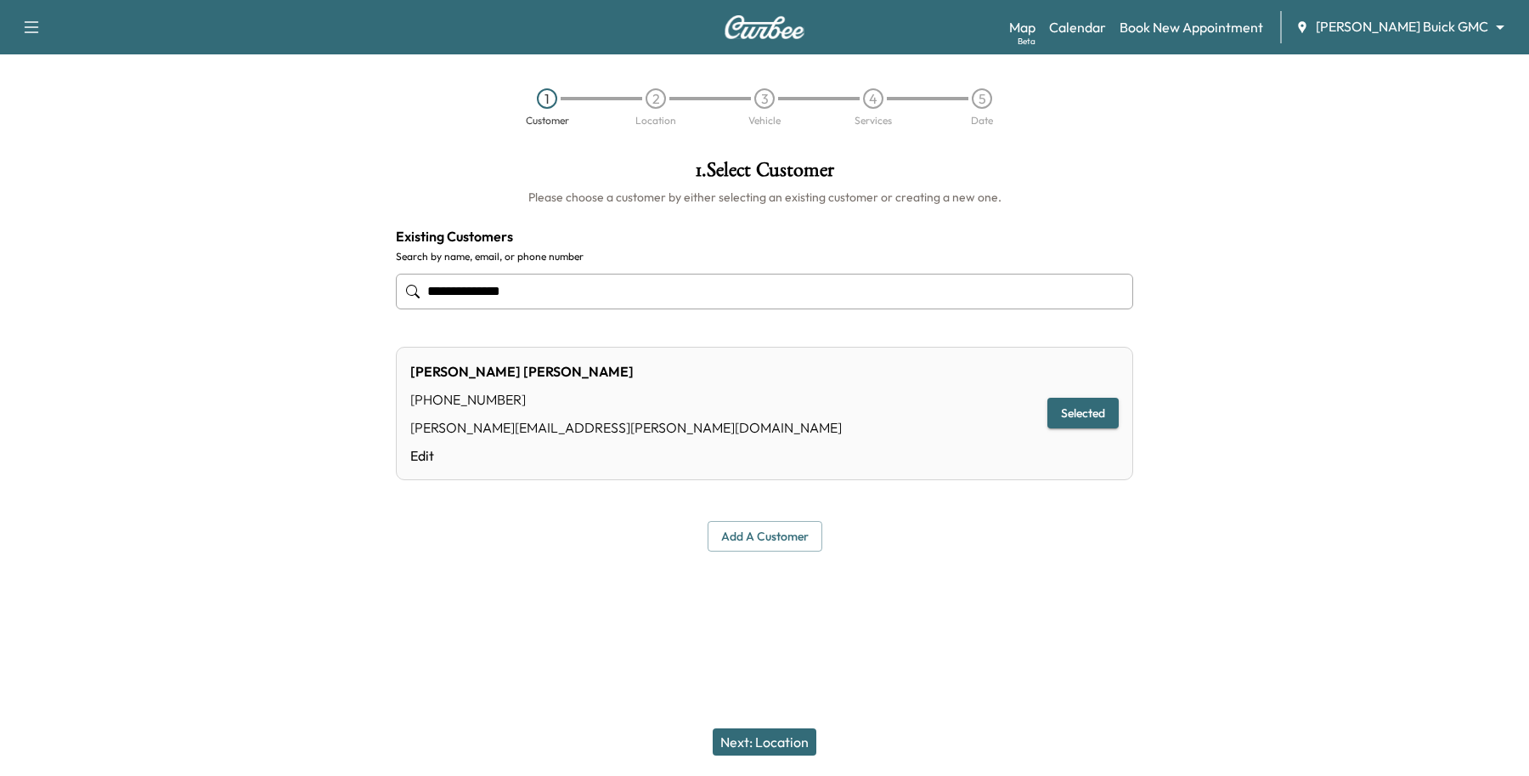
type input "**********"
click at [779, 731] on button "Next: Location" at bounding box center [765, 741] width 104 height 27
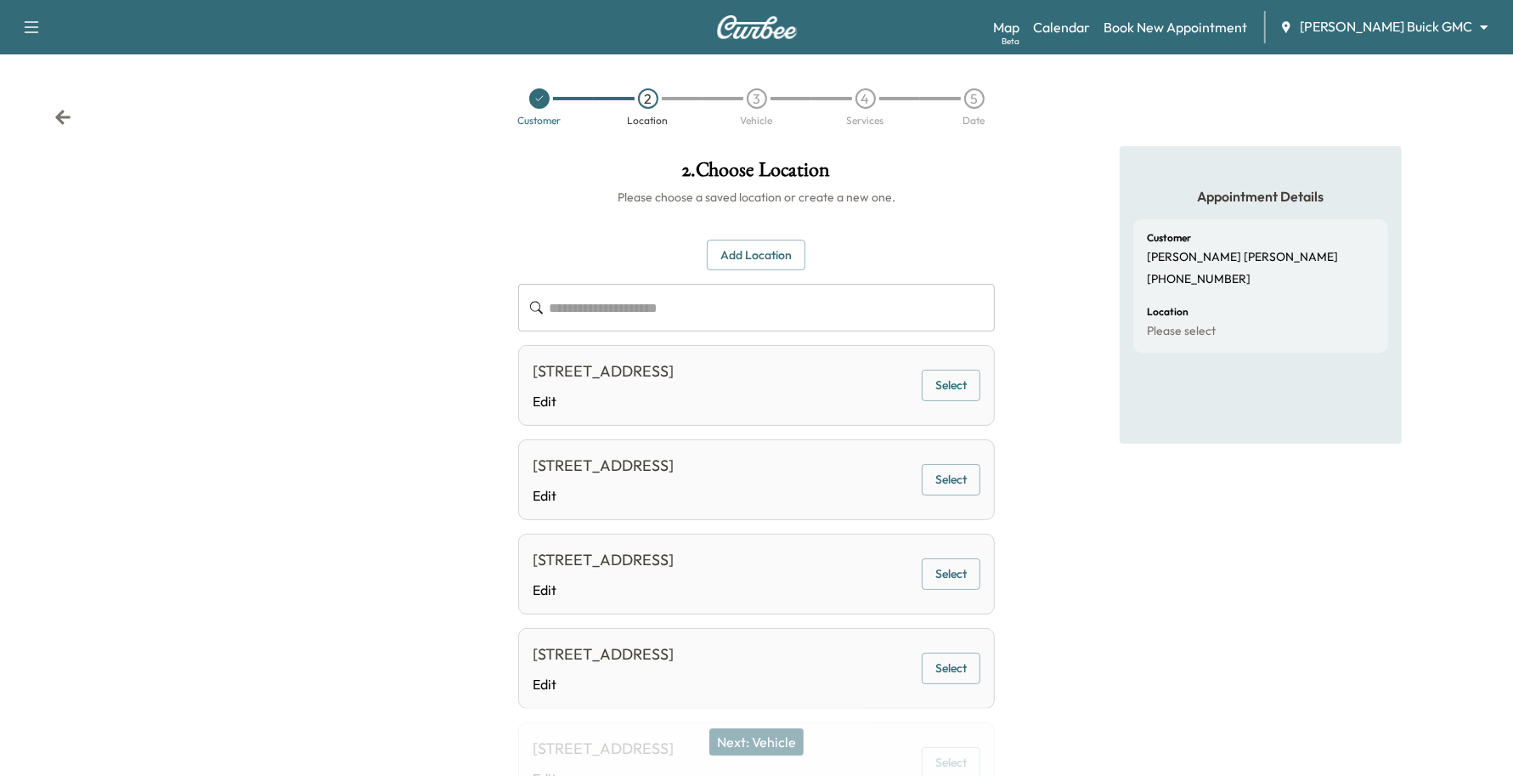
click at [922, 667] on button "Select" at bounding box center [951, 667] width 59 height 31
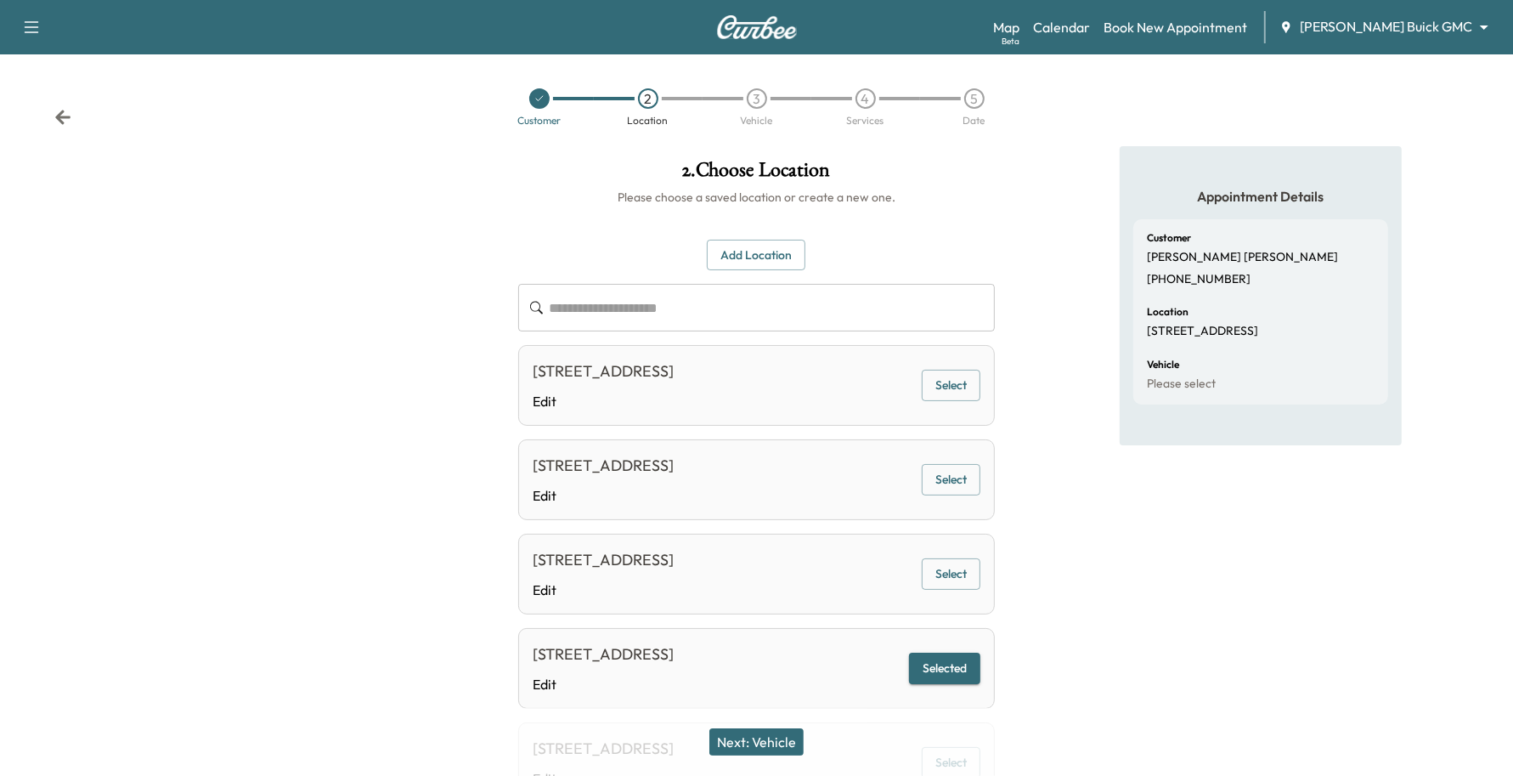
click at [769, 741] on button "Next: Vehicle" at bounding box center [756, 741] width 94 height 27
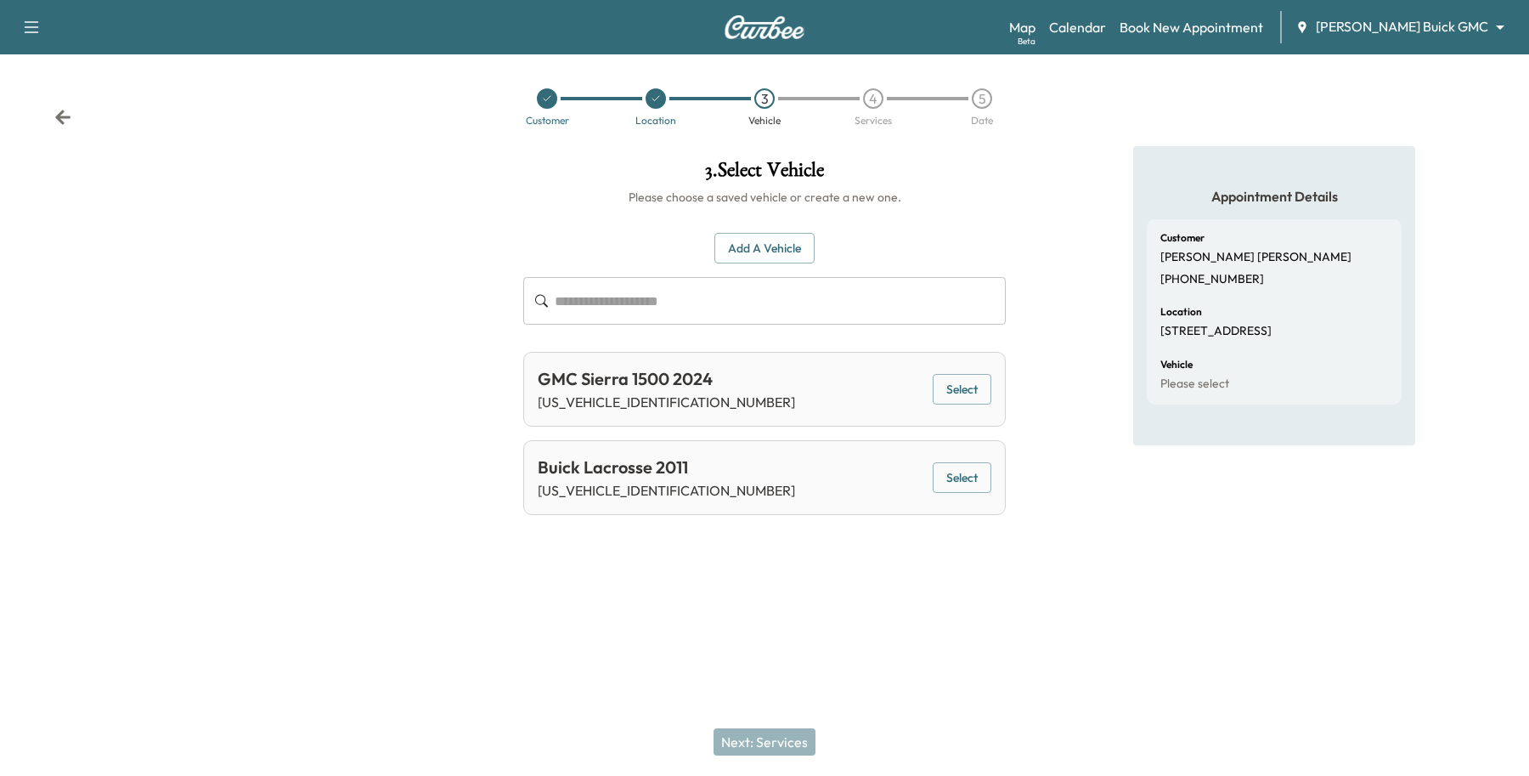
click at [983, 397] on button "Select" at bounding box center [962, 389] width 59 height 31
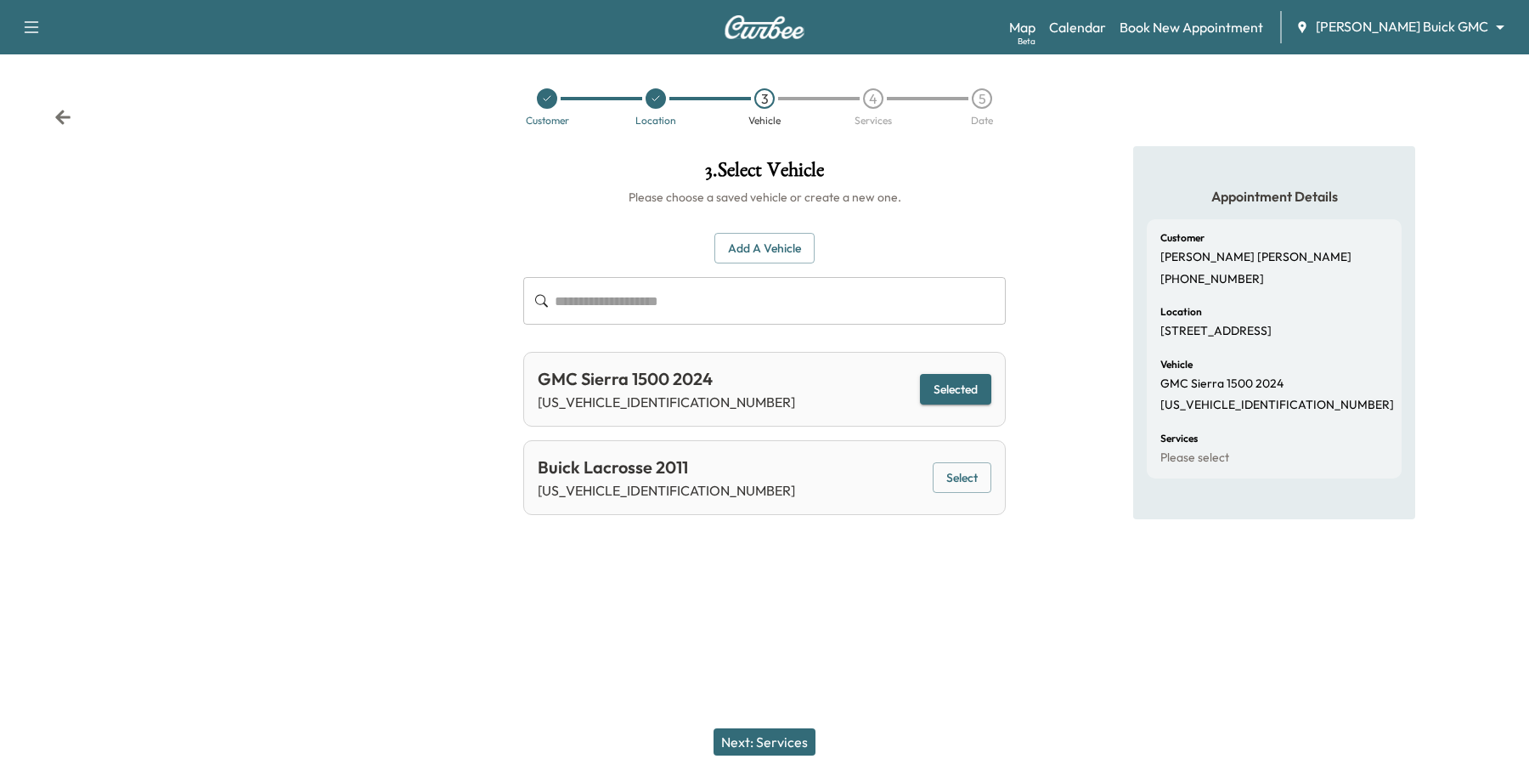
click at [796, 754] on button "Next: Services" at bounding box center [765, 741] width 102 height 27
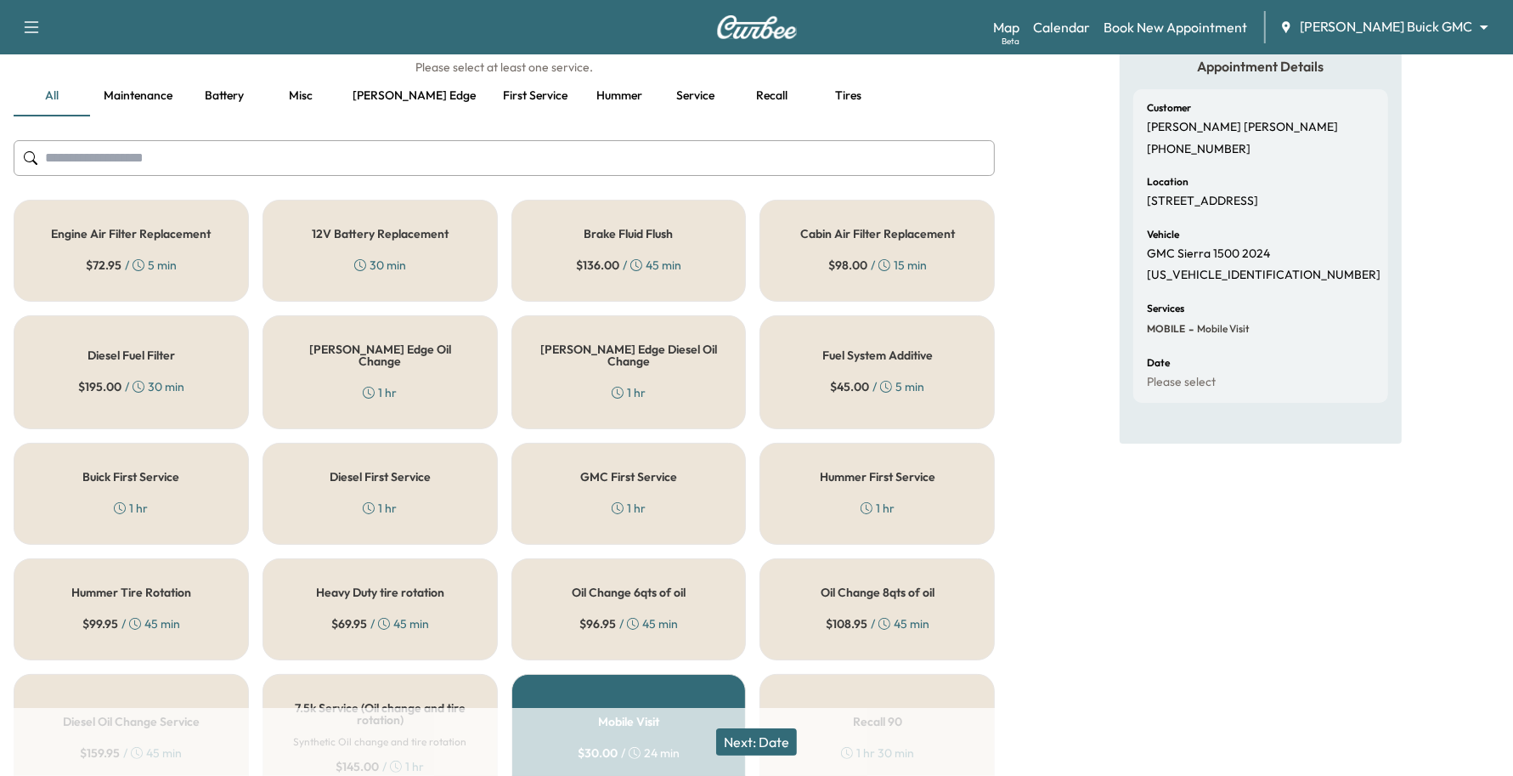
scroll to position [106, 0]
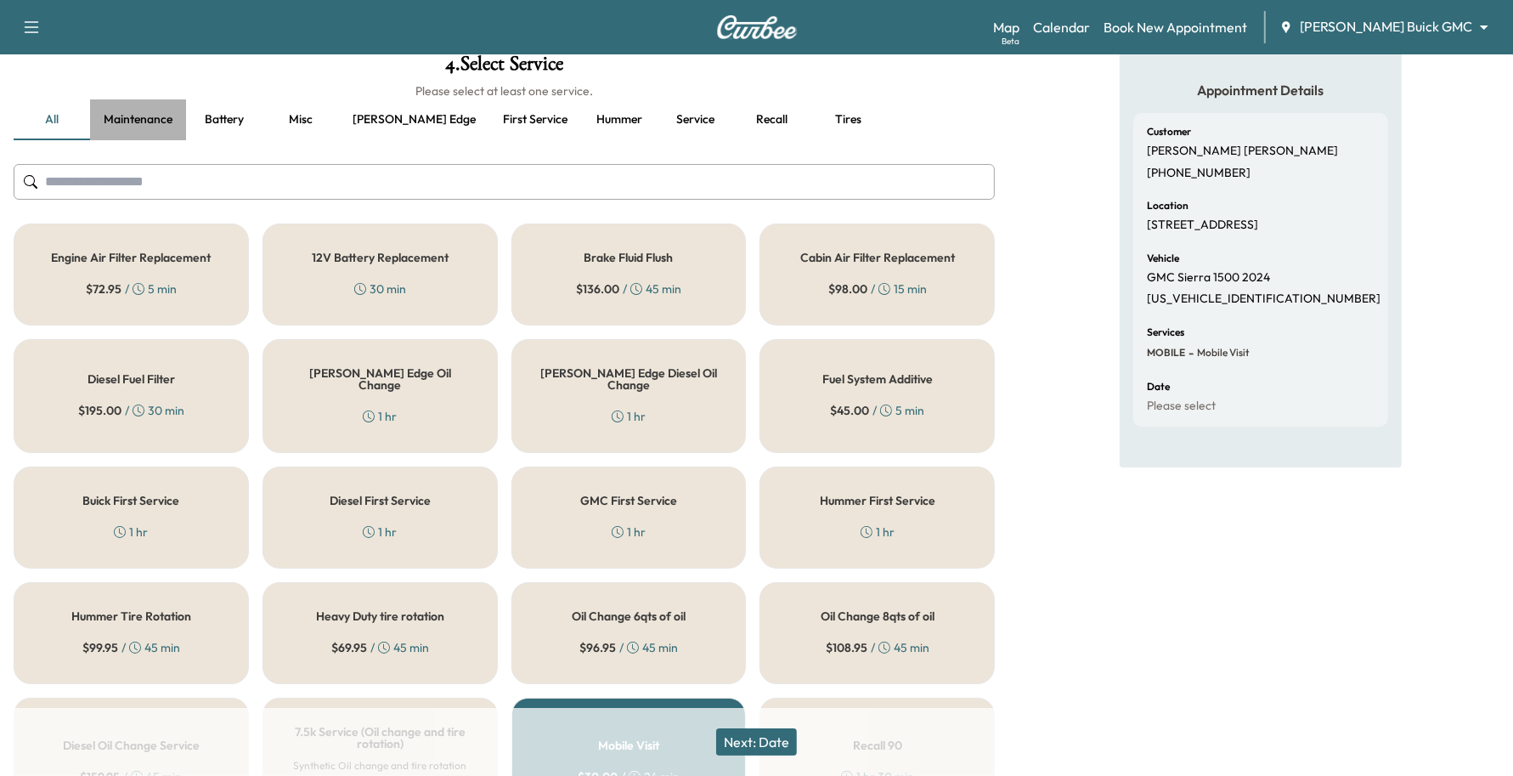
click at [109, 99] on button "Maintenance" at bounding box center [138, 119] width 96 height 41
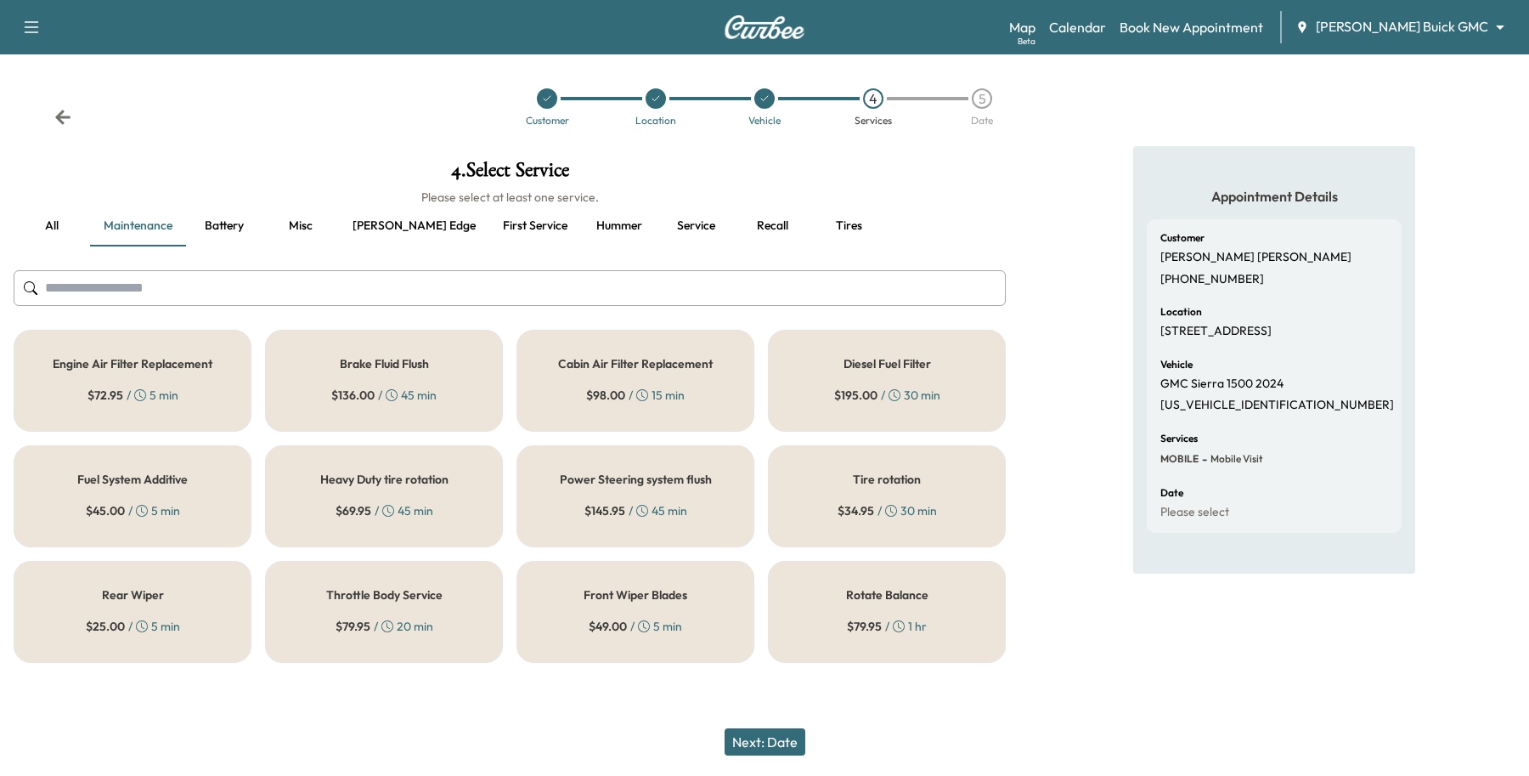
click at [58, 217] on button "all" at bounding box center [52, 226] width 76 height 41
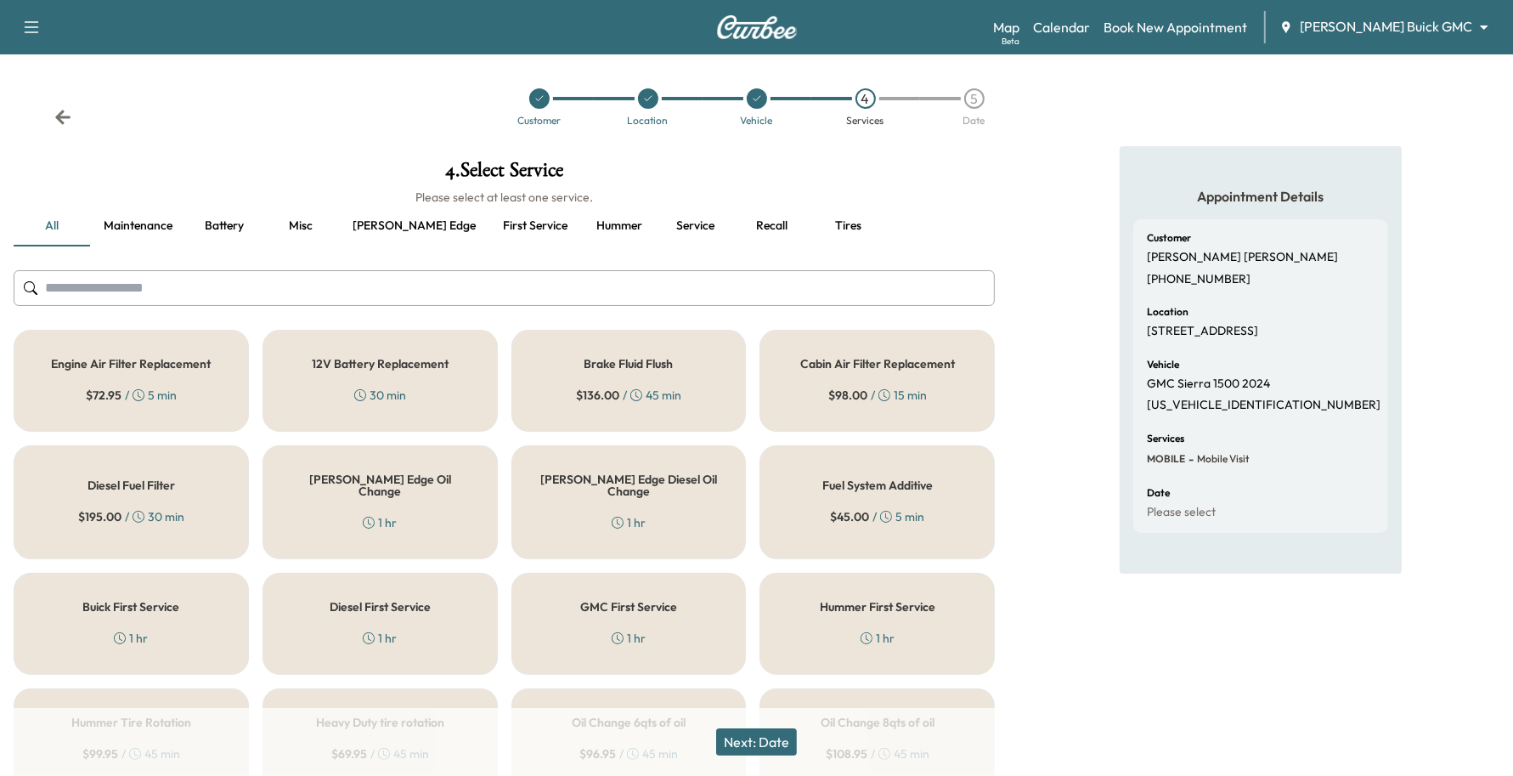
click at [584, 482] on h5 "[PERSON_NAME] Edge Diesel Oil Change" at bounding box center [628, 485] width 179 height 24
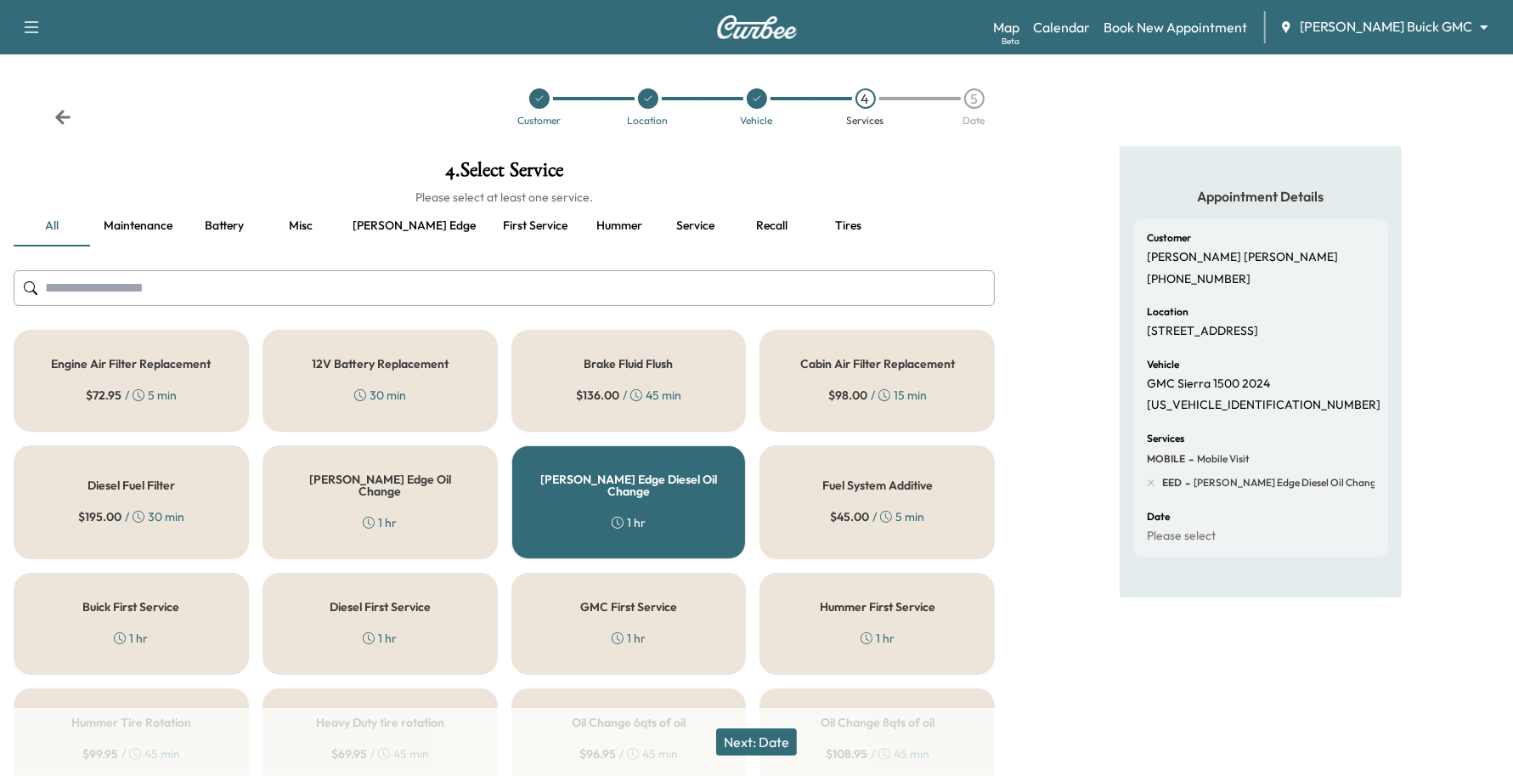
drag, startPoint x: 753, startPoint y: 743, endPoint x: 744, endPoint y: 740, distance: 9.1
click at [744, 740] on button "Next: Date" at bounding box center [756, 741] width 81 height 27
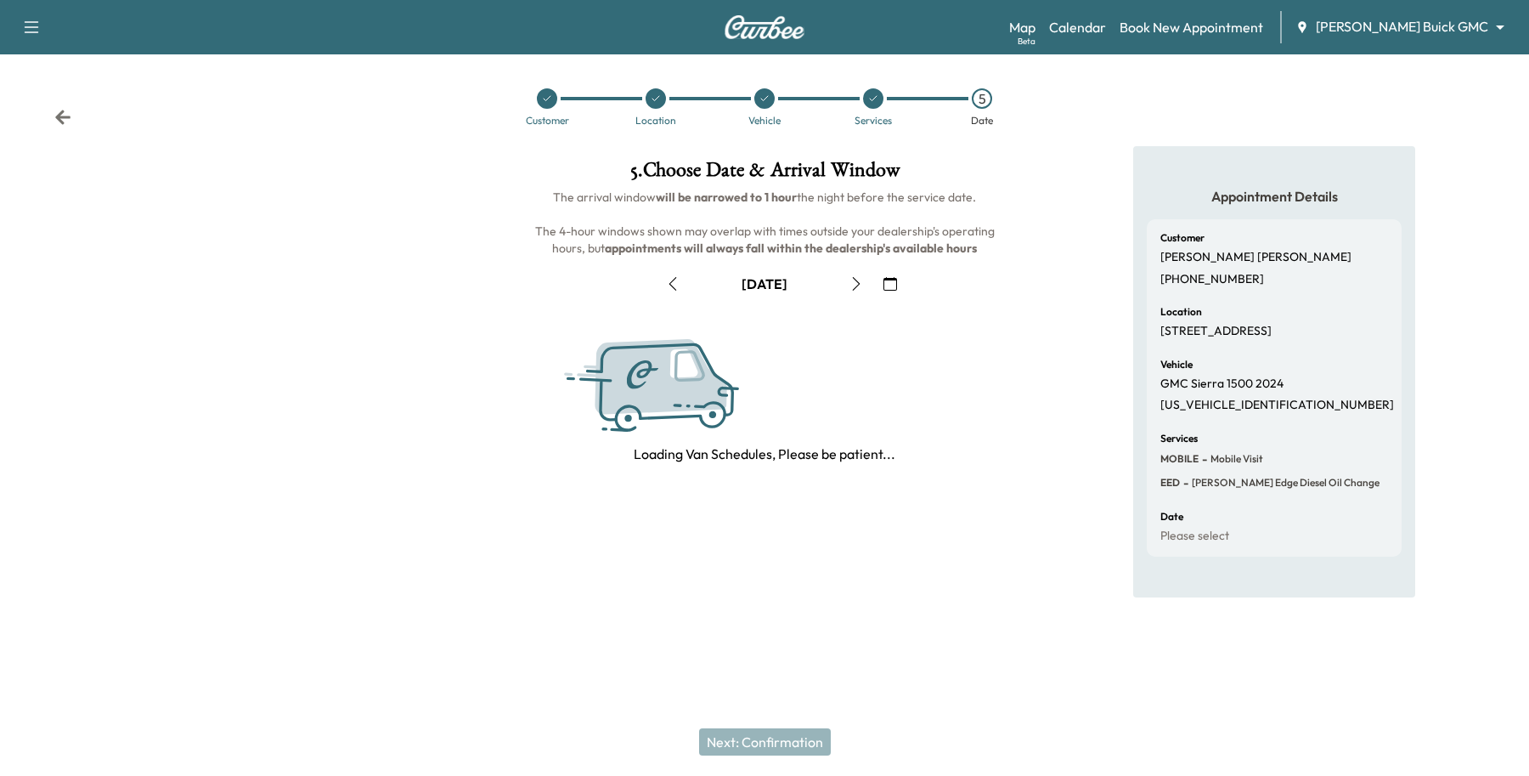
click at [744, 740] on div "Next: Confirmation" at bounding box center [764, 742] width 1529 height 68
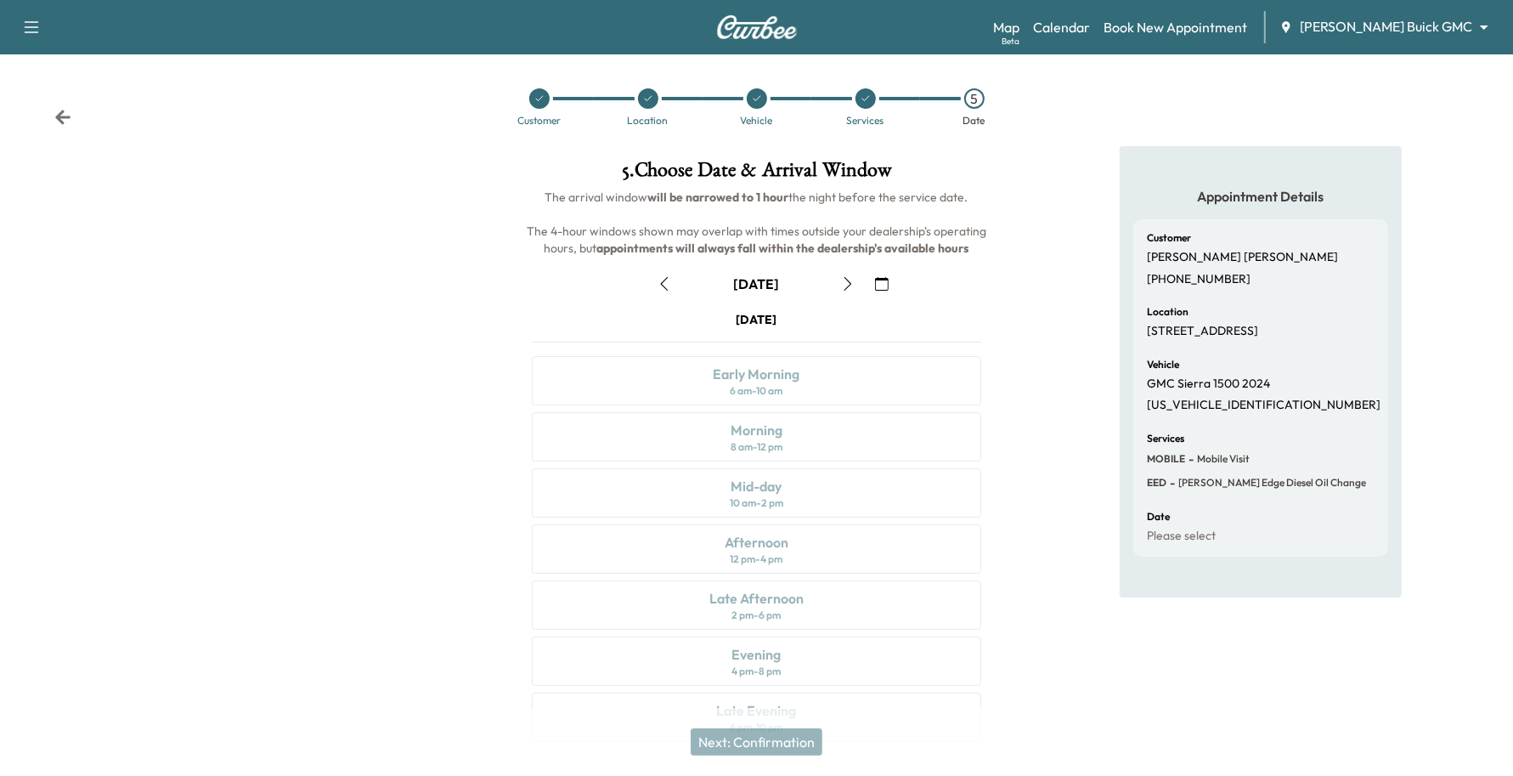
click at [895, 290] on button "button" at bounding box center [881, 283] width 29 height 27
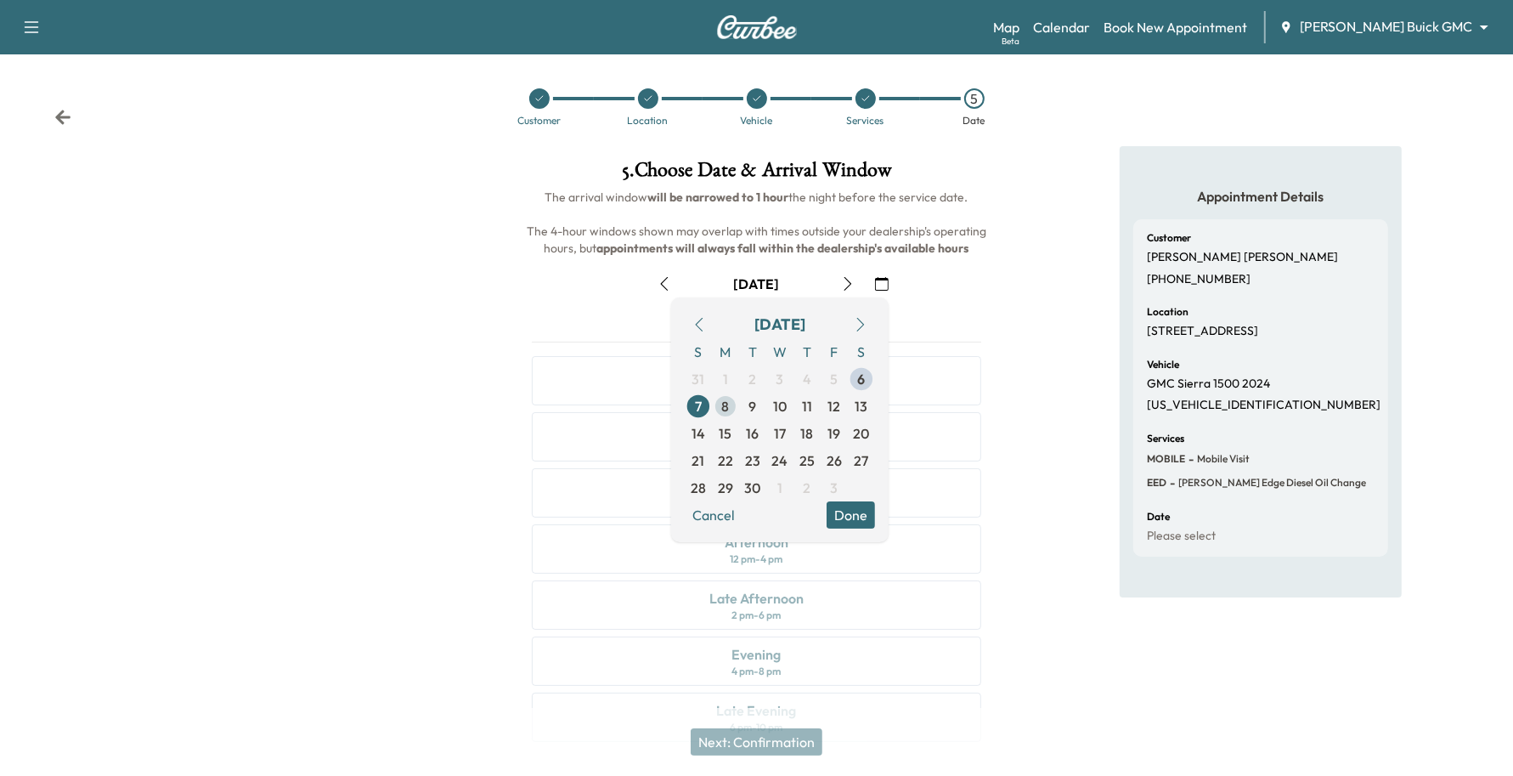
click at [733, 404] on span "8" at bounding box center [725, 405] width 27 height 27
click at [852, 511] on button "Done" at bounding box center [851, 514] width 48 height 27
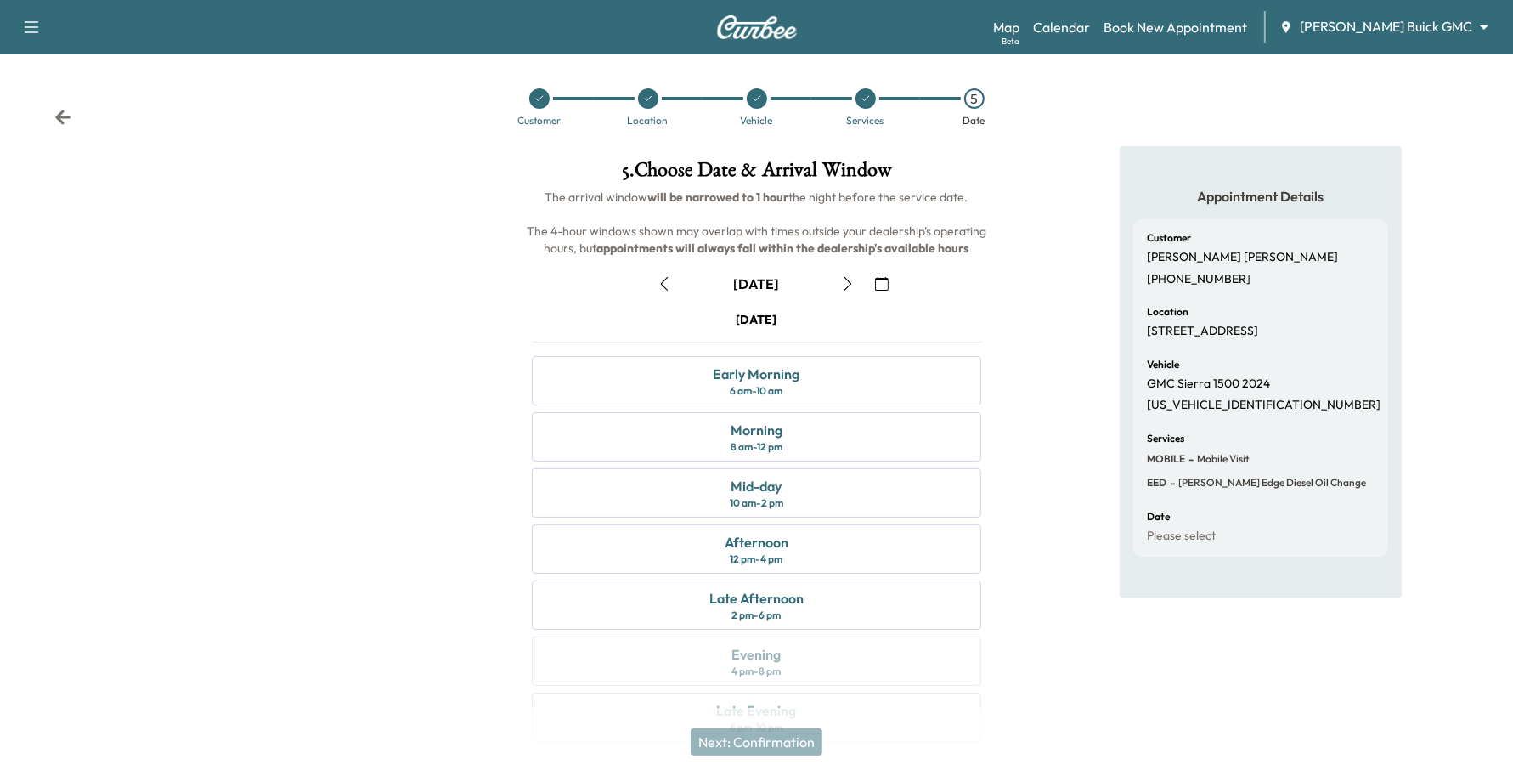
click at [847, 281] on icon "button" at bounding box center [848, 284] width 14 height 14
click at [659, 282] on icon "button" at bounding box center [665, 284] width 14 height 14
drag, startPoint x: 676, startPoint y: 545, endPoint x: 674, endPoint y: 604, distance: 58.7
click at [674, 604] on div "[DATE] Early Morning 6 am - 10 am Morning 8 am - 12 pm Mid-day 10 am - 2 pm Aft…" at bounding box center [756, 530] width 477 height 438
click at [674, 604] on div "Late Afternoon 2 pm - 6 pm" at bounding box center [757, 604] width 450 height 49
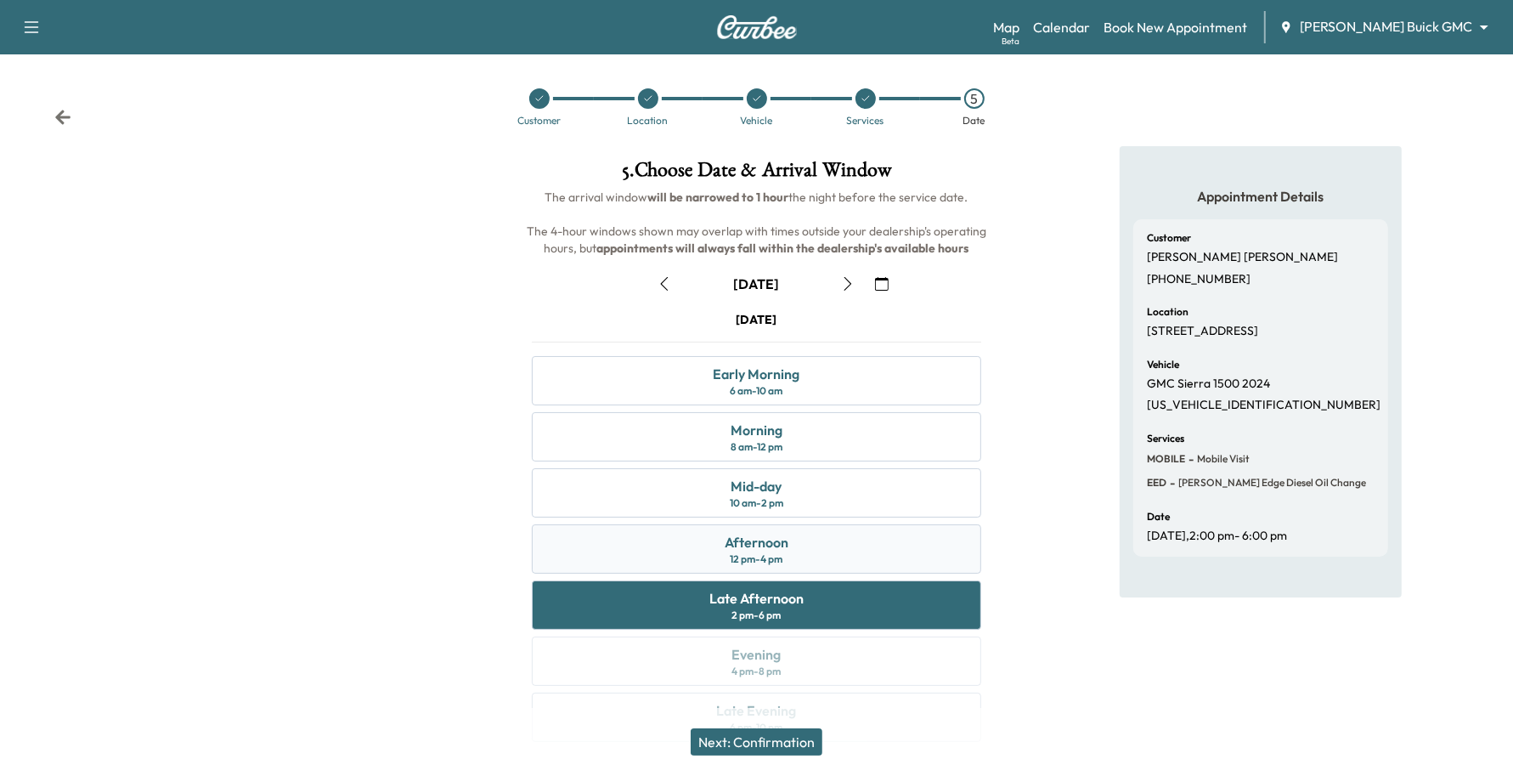
click at [676, 545] on div "Afternoon 12 pm - 4 pm" at bounding box center [757, 548] width 450 height 49
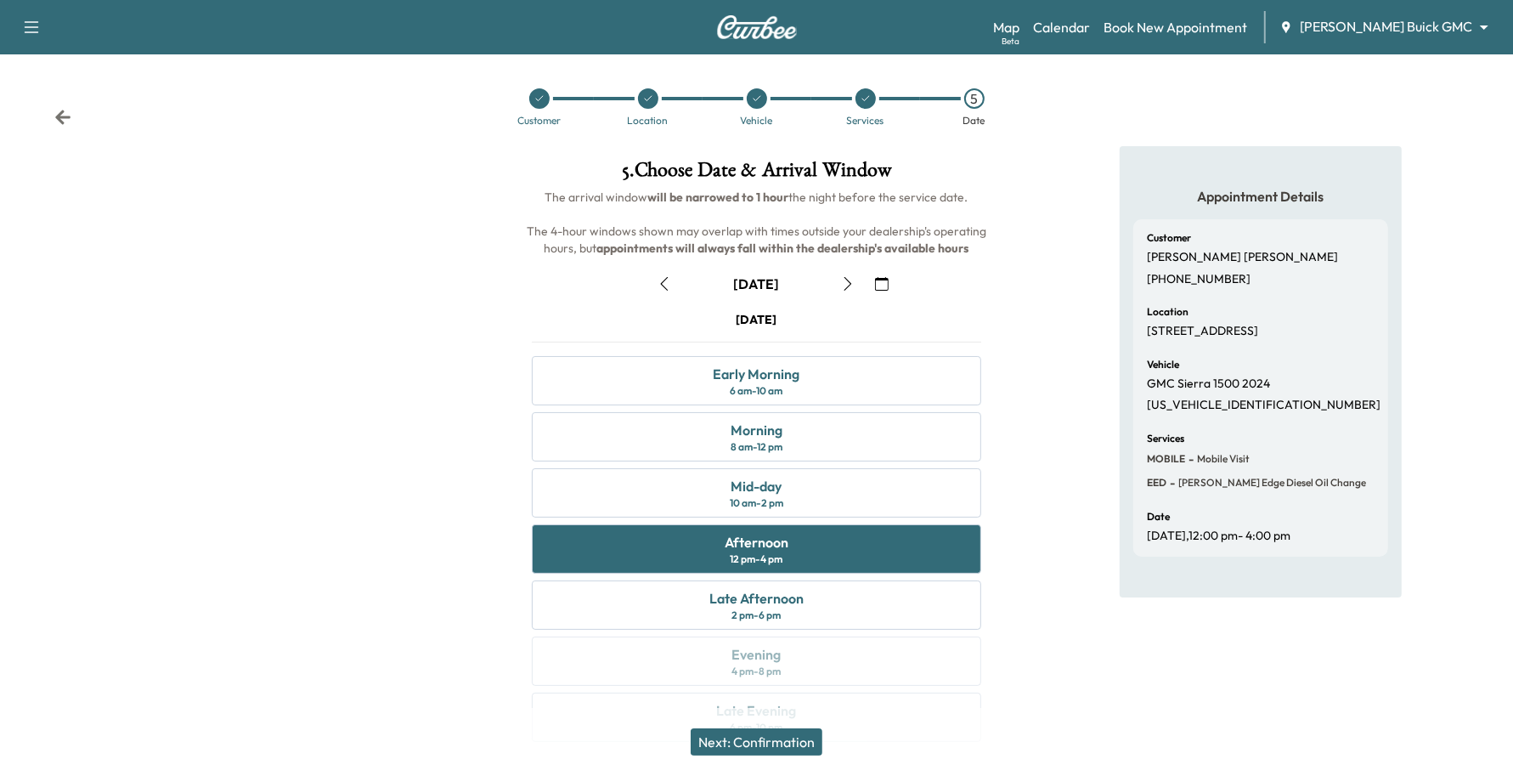
click at [712, 748] on button "Next: Confirmation" at bounding box center [757, 741] width 132 height 27
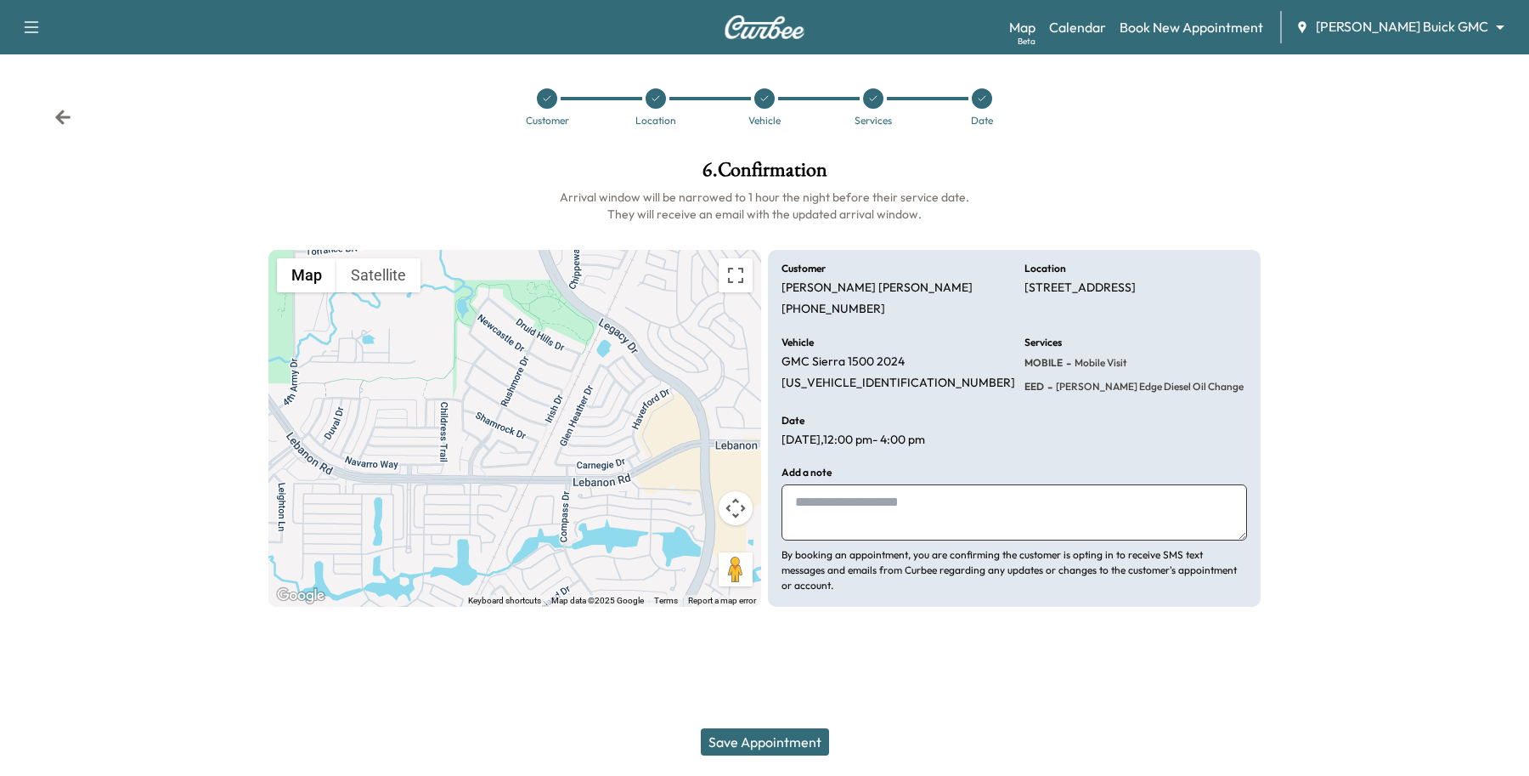
click at [725, 741] on button "Save Appointment" at bounding box center [765, 741] width 128 height 27
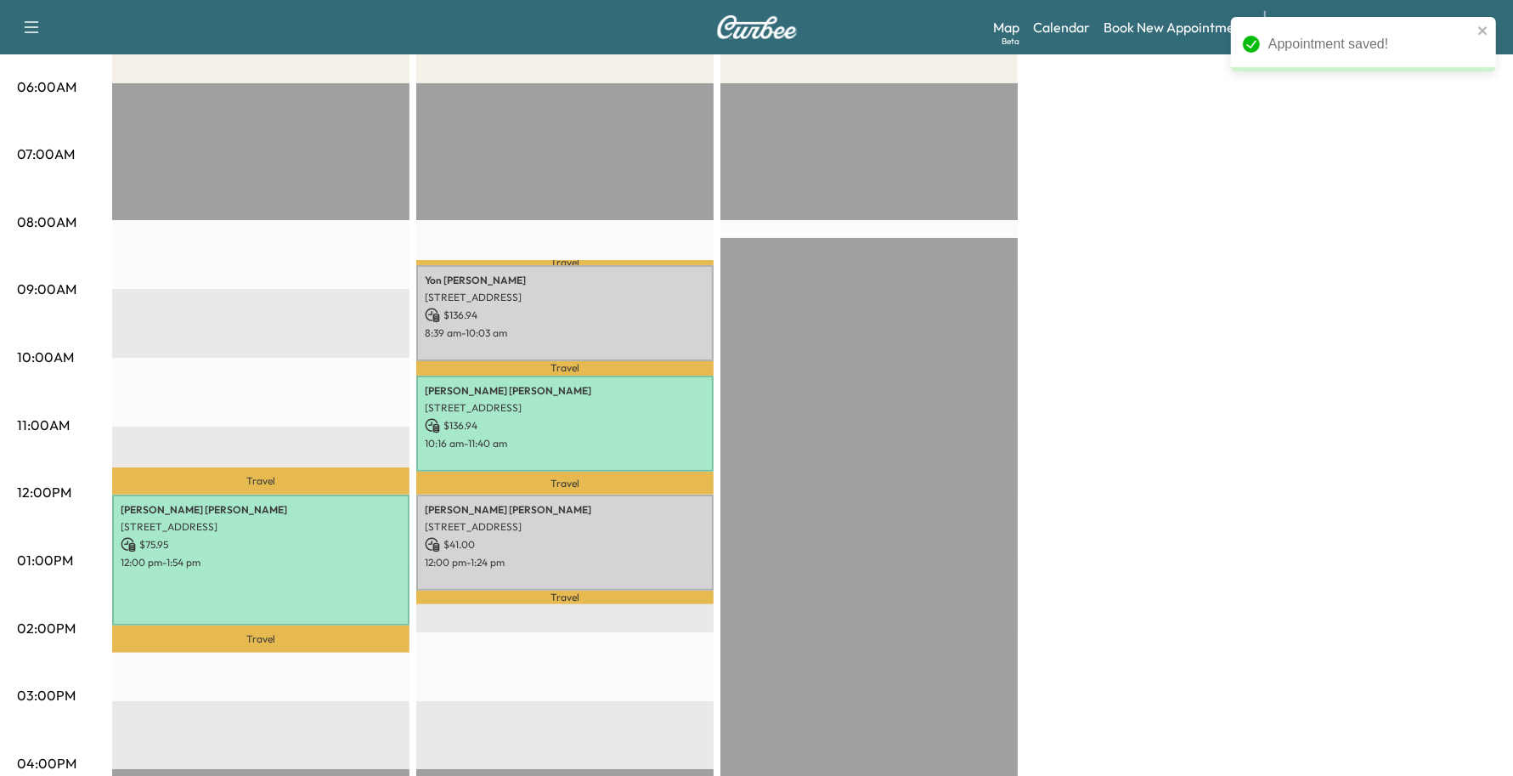
scroll to position [319, 0]
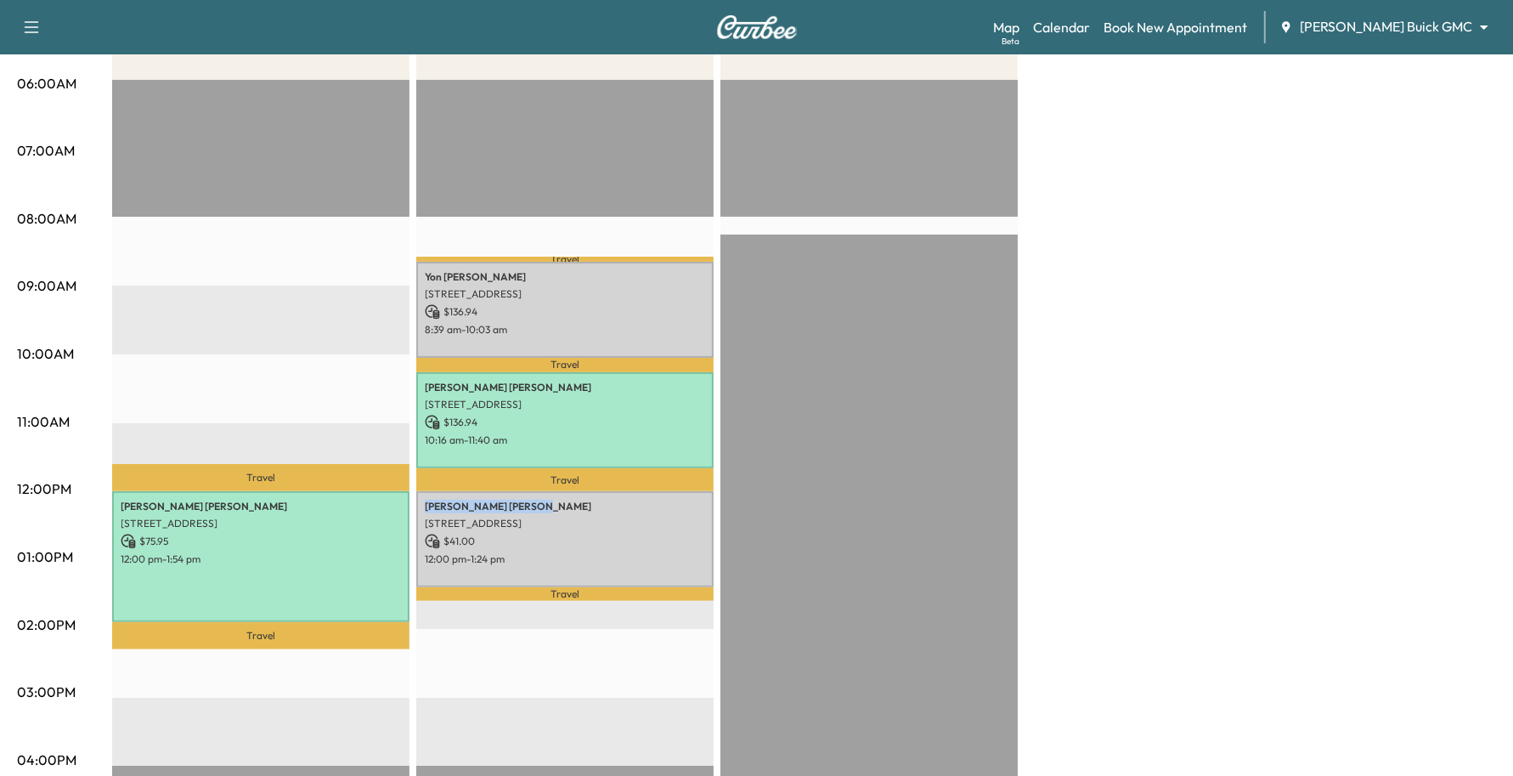
drag, startPoint x: 498, startPoint y: 501, endPoint x: 414, endPoint y: 491, distance: 84.7
click at [414, 491] on div "Large Van $ 75.95 Revenue 1 hr 54 min Work Time 48 min Transit Time Travel [PER…" at bounding box center [804, 540] width 1384 height 1274
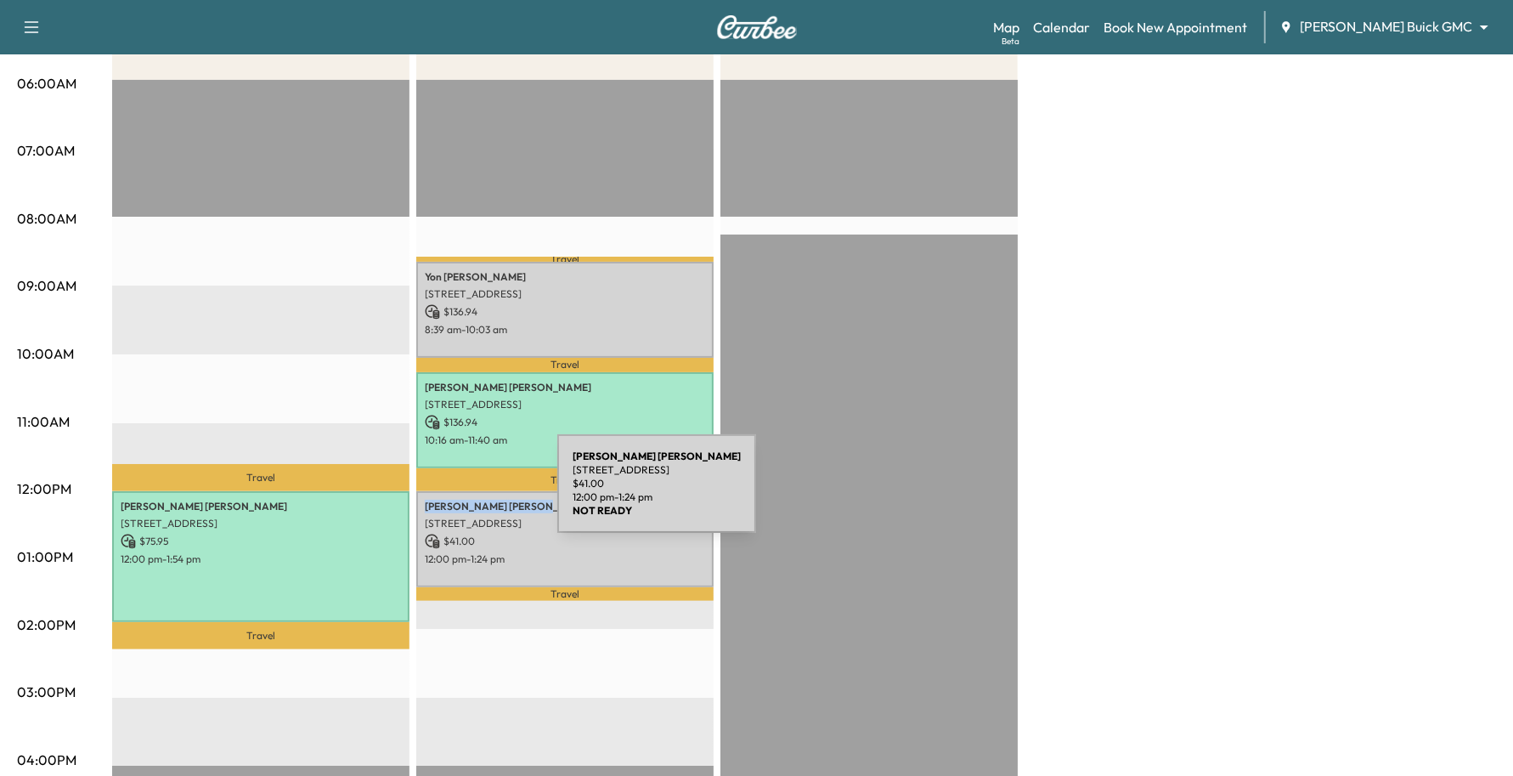
copy p "[PERSON_NAME]"
